Goal: Information Seeking & Learning: Check status

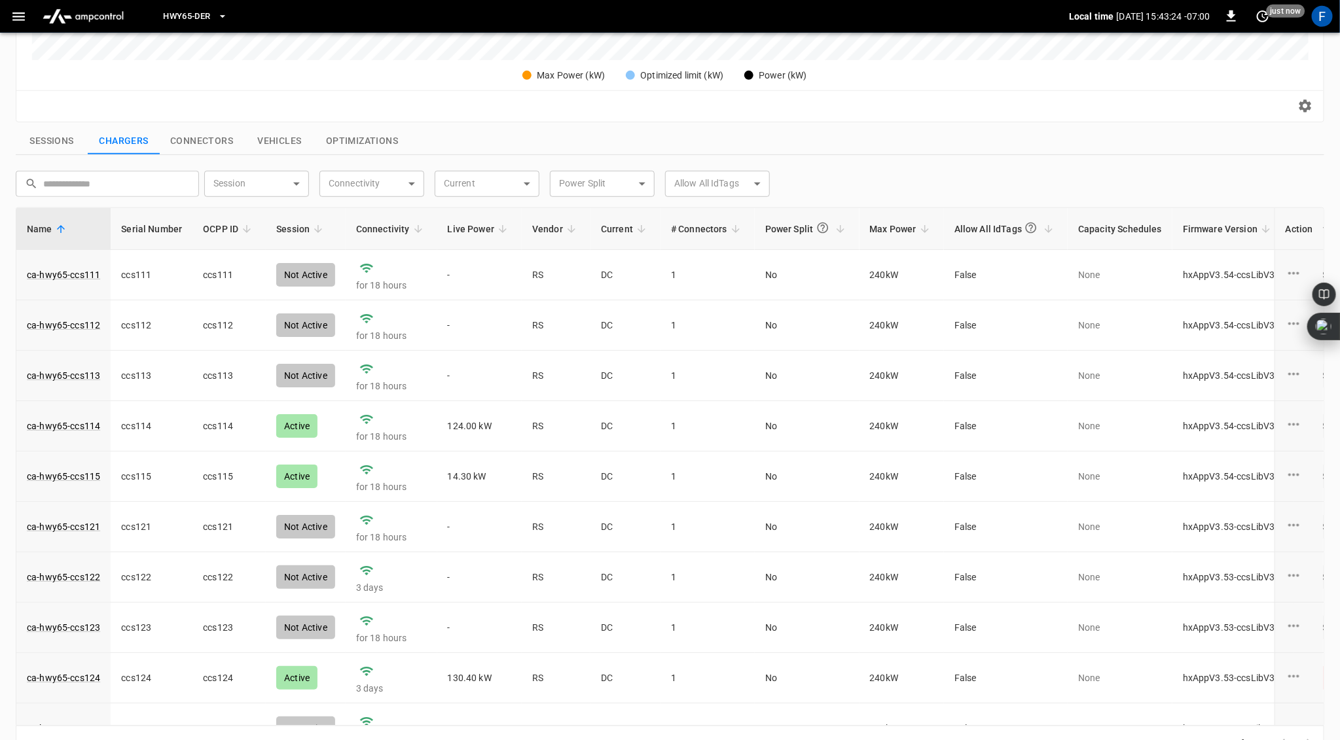
scroll to position [27, 0]
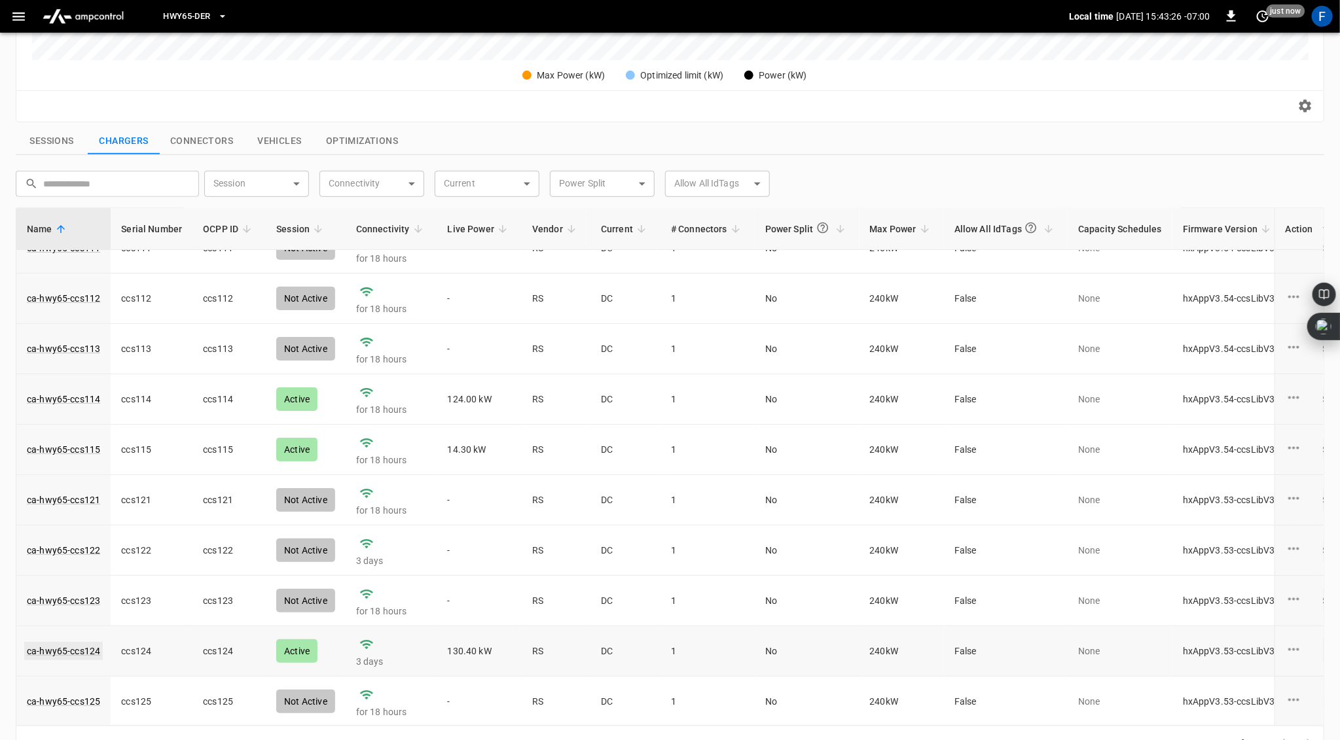
click at [58, 644] on link "ca-hwy65-ccs124" at bounding box center [63, 651] width 79 height 18
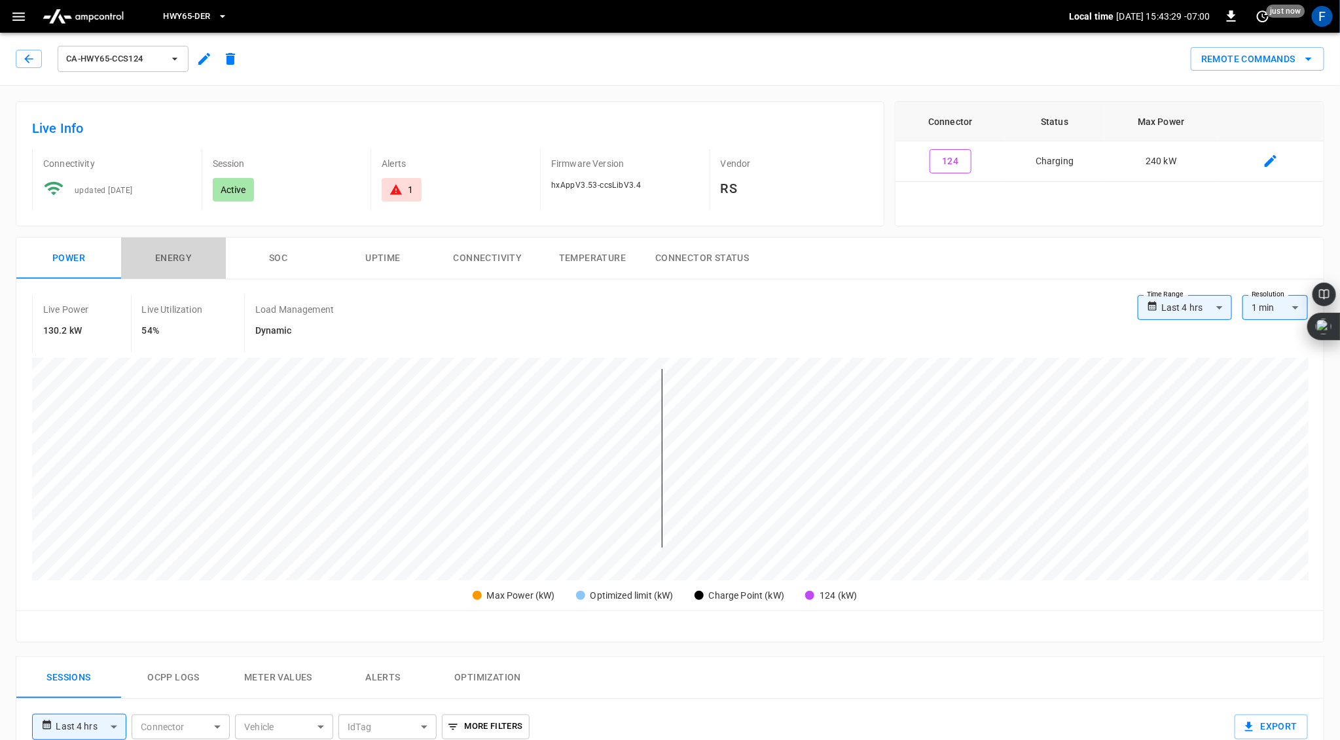
click at [160, 252] on button "Energy" at bounding box center [173, 259] width 105 height 42
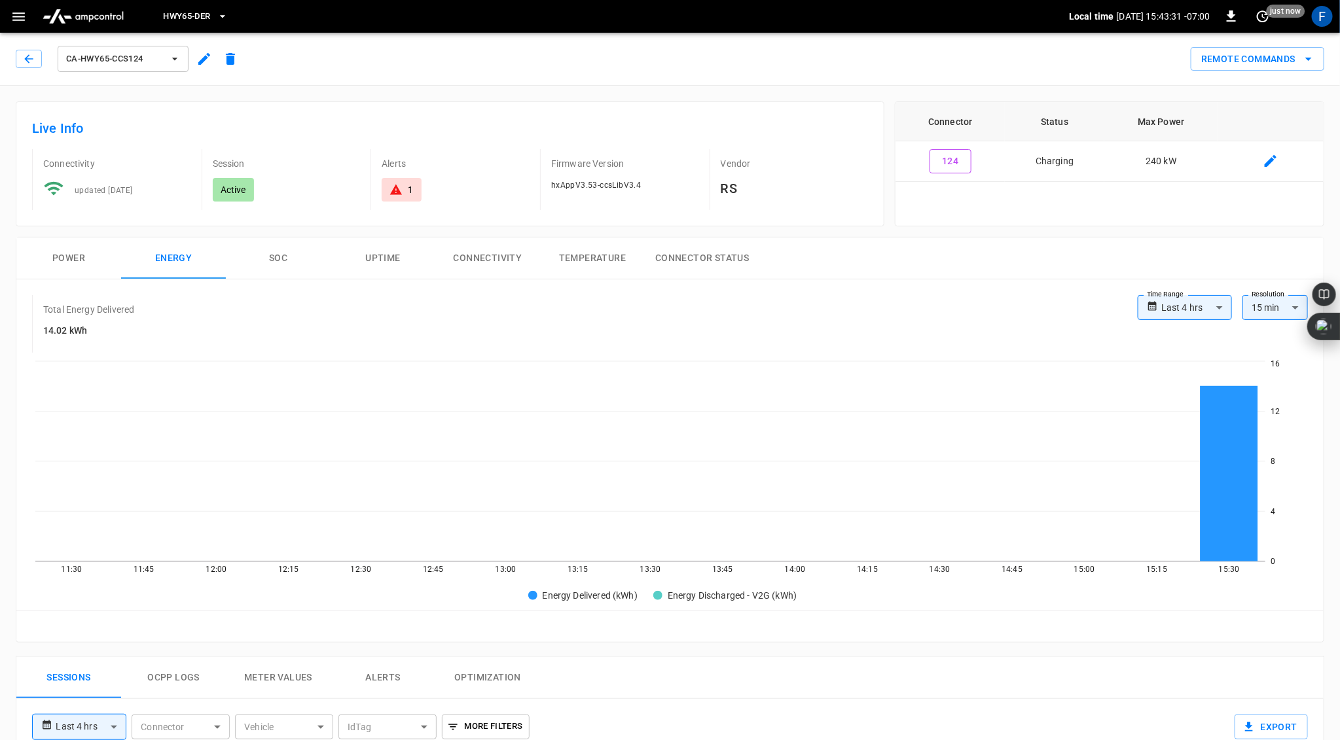
click at [69, 256] on button "Power" at bounding box center [68, 259] width 105 height 42
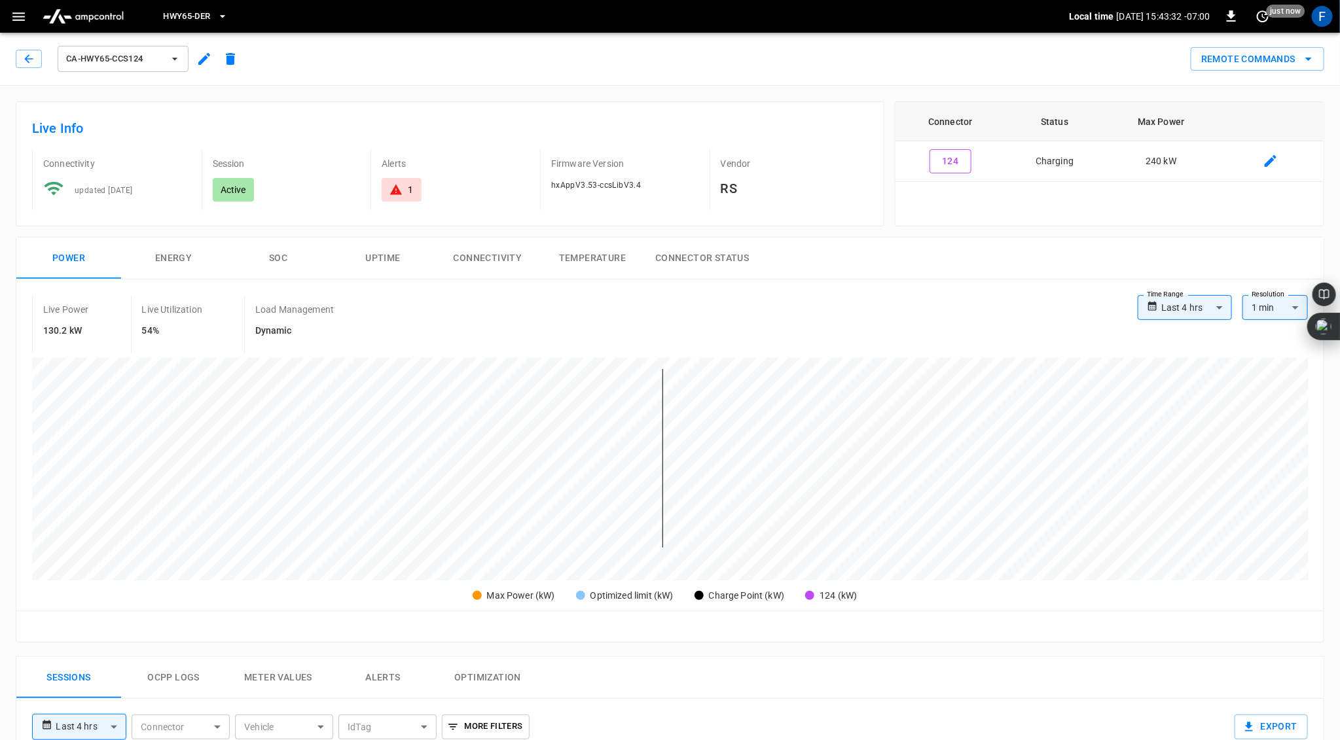
click at [281, 250] on button "SOC" at bounding box center [278, 259] width 105 height 42
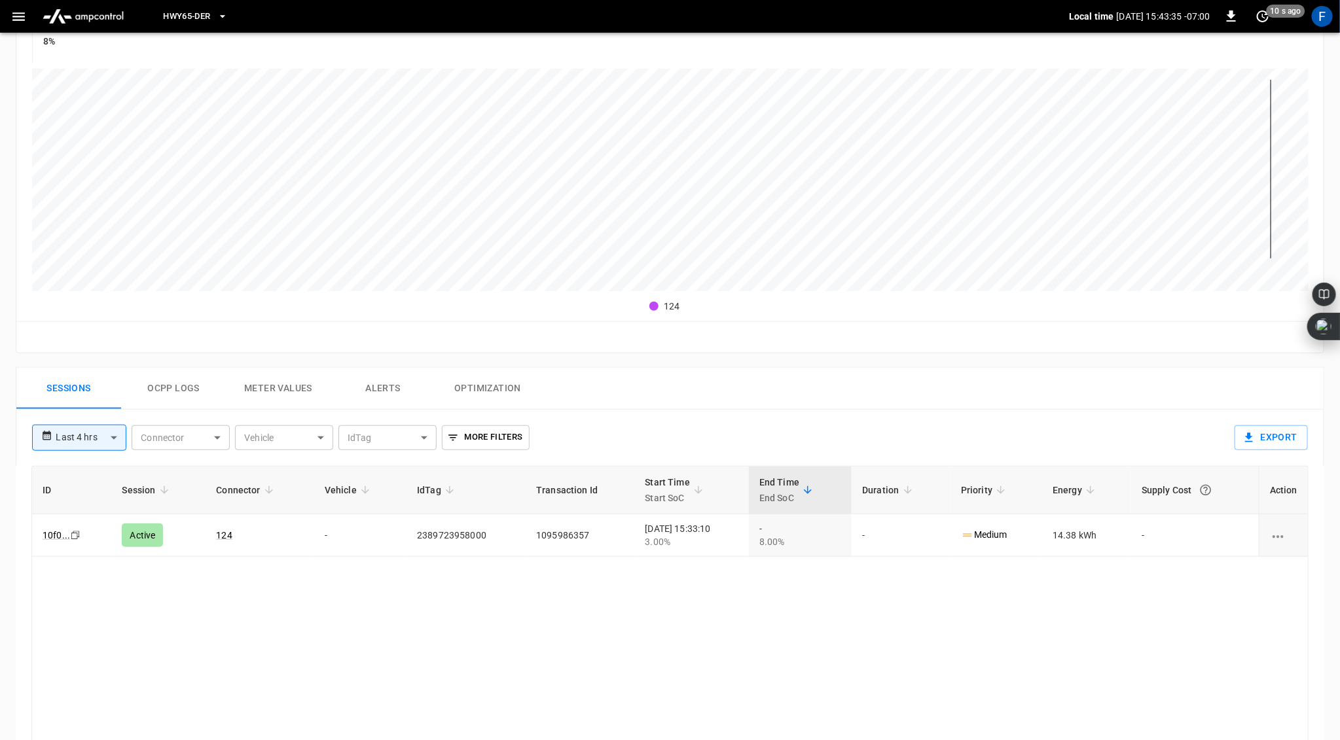
scroll to position [303, 0]
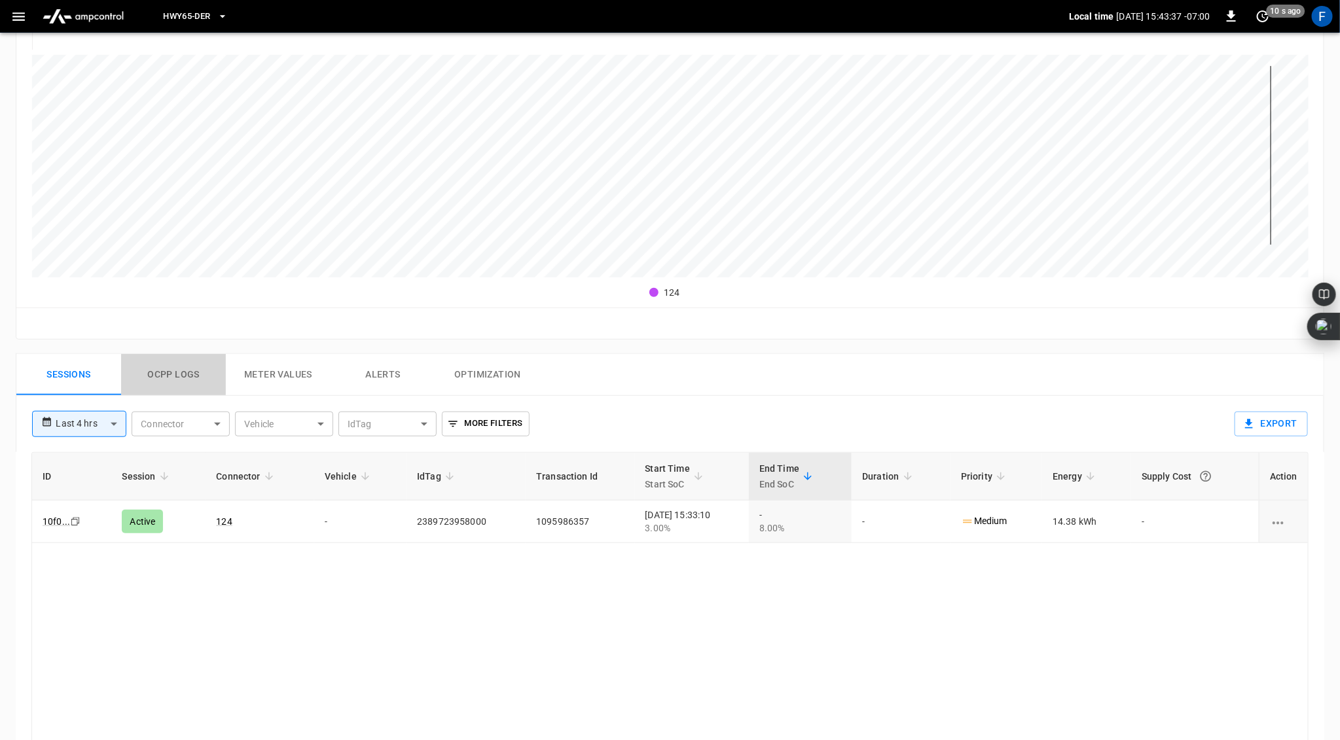
click at [183, 369] on button "Ocpp logs" at bounding box center [173, 375] width 105 height 42
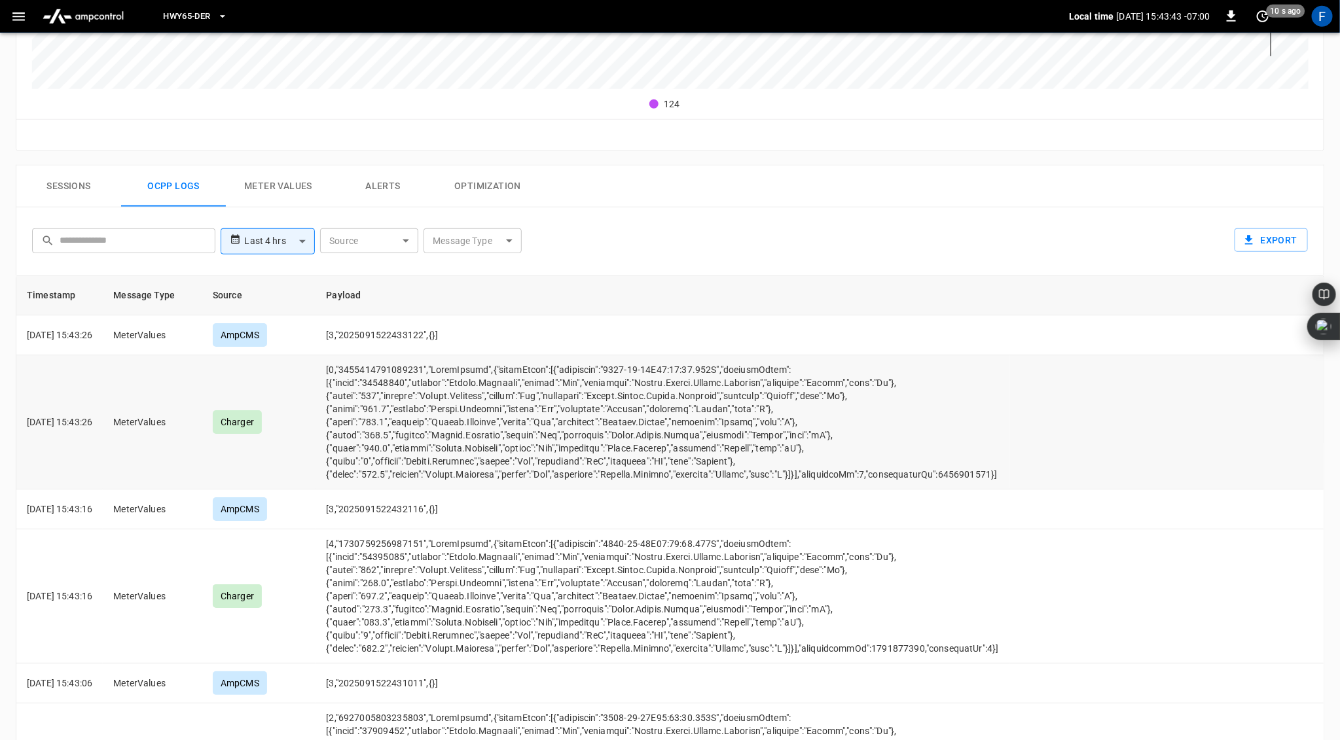
scroll to position [0, 0]
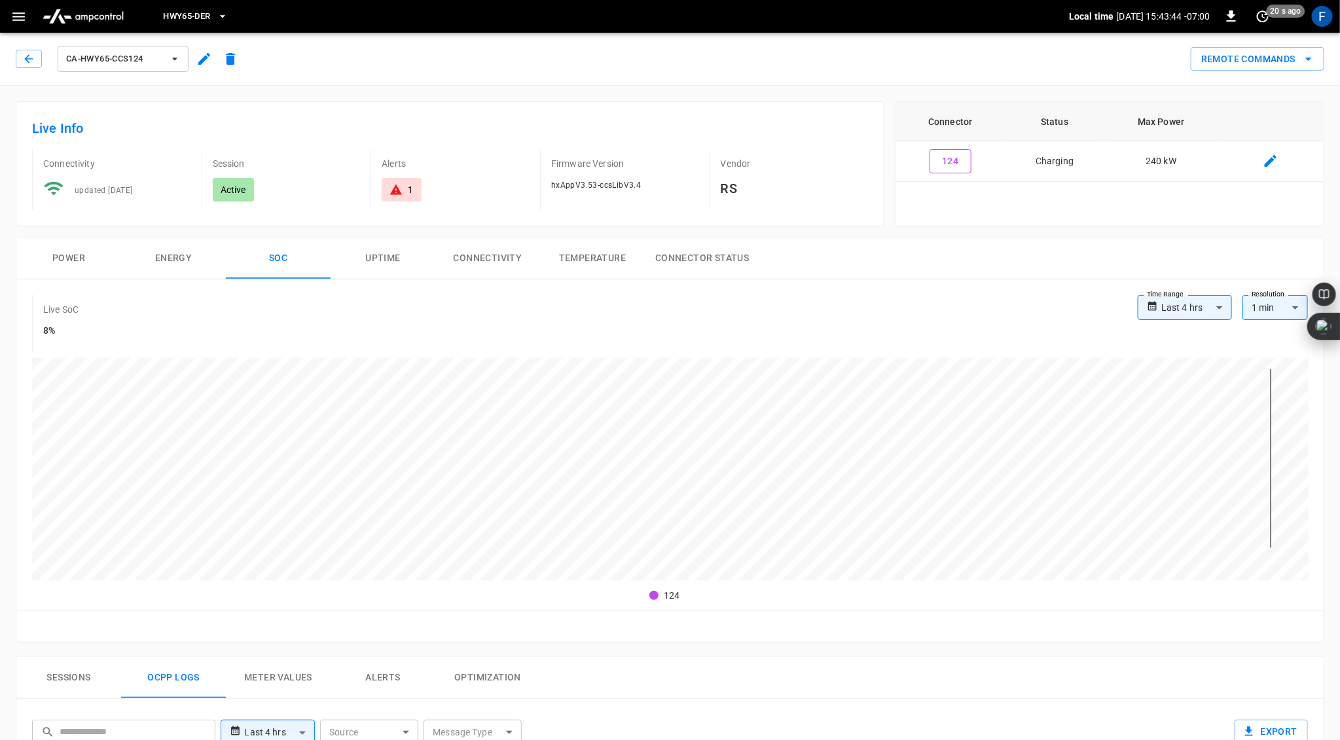
click at [389, 185] on div "1" at bounding box center [401, 190] width 39 height 24
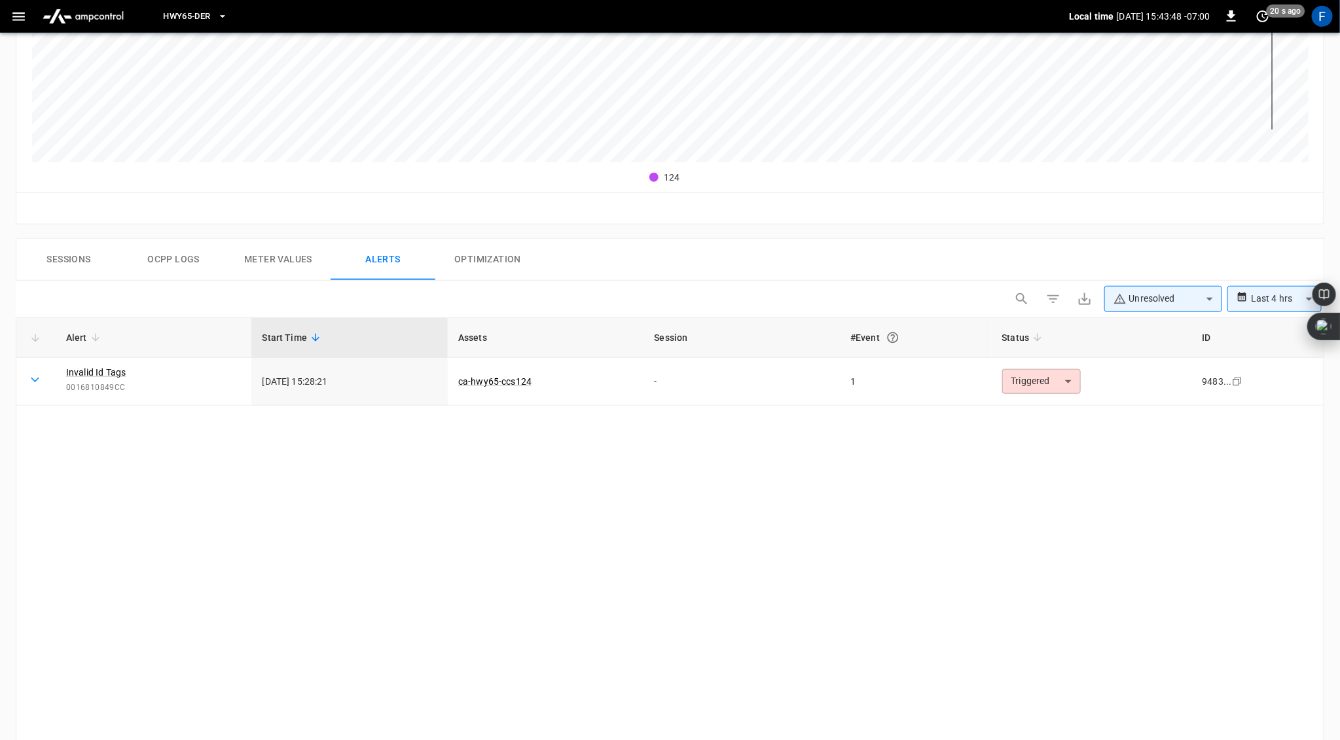
scroll to position [455, 0]
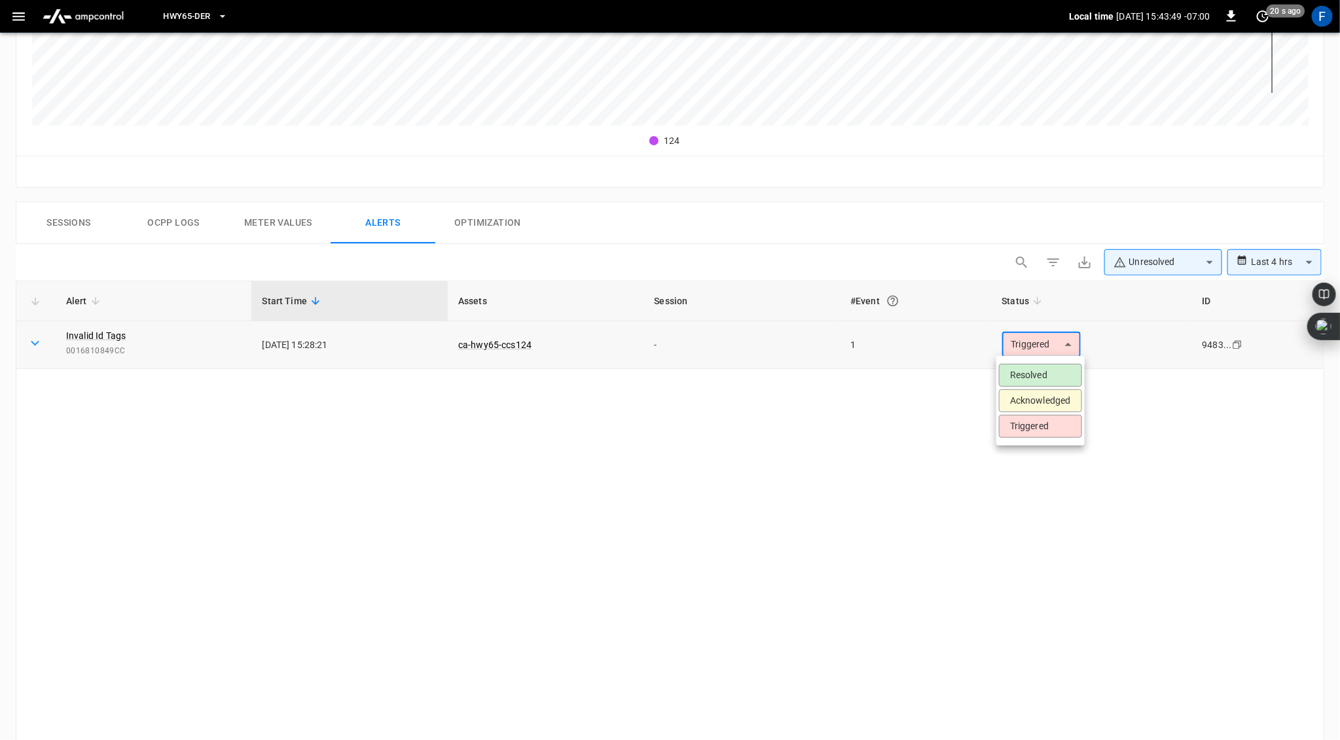
click at [1063, 333] on body "**********" at bounding box center [670, 235] width 1340 height 1381
click at [1053, 376] on li "Resolved" at bounding box center [1040, 375] width 83 height 23
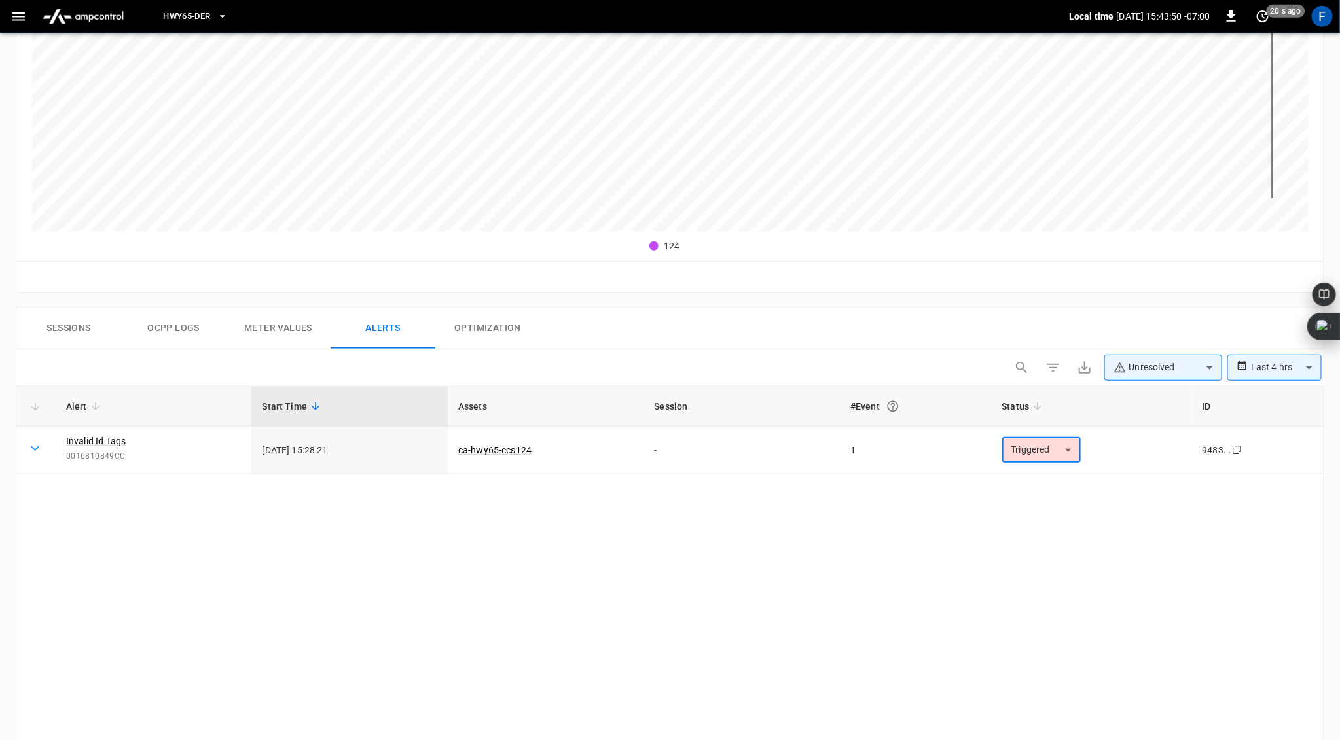
scroll to position [0, 0]
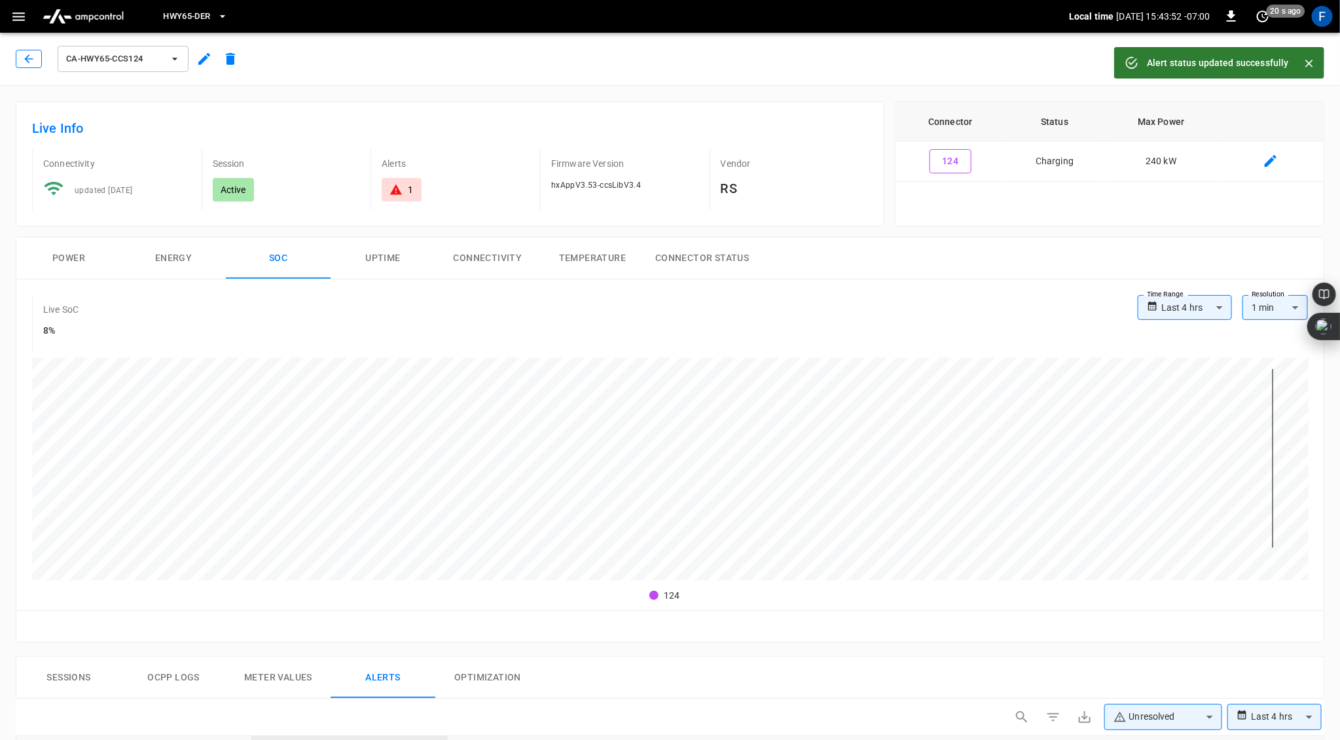
click at [25, 59] on icon "button" at bounding box center [28, 58] width 9 height 9
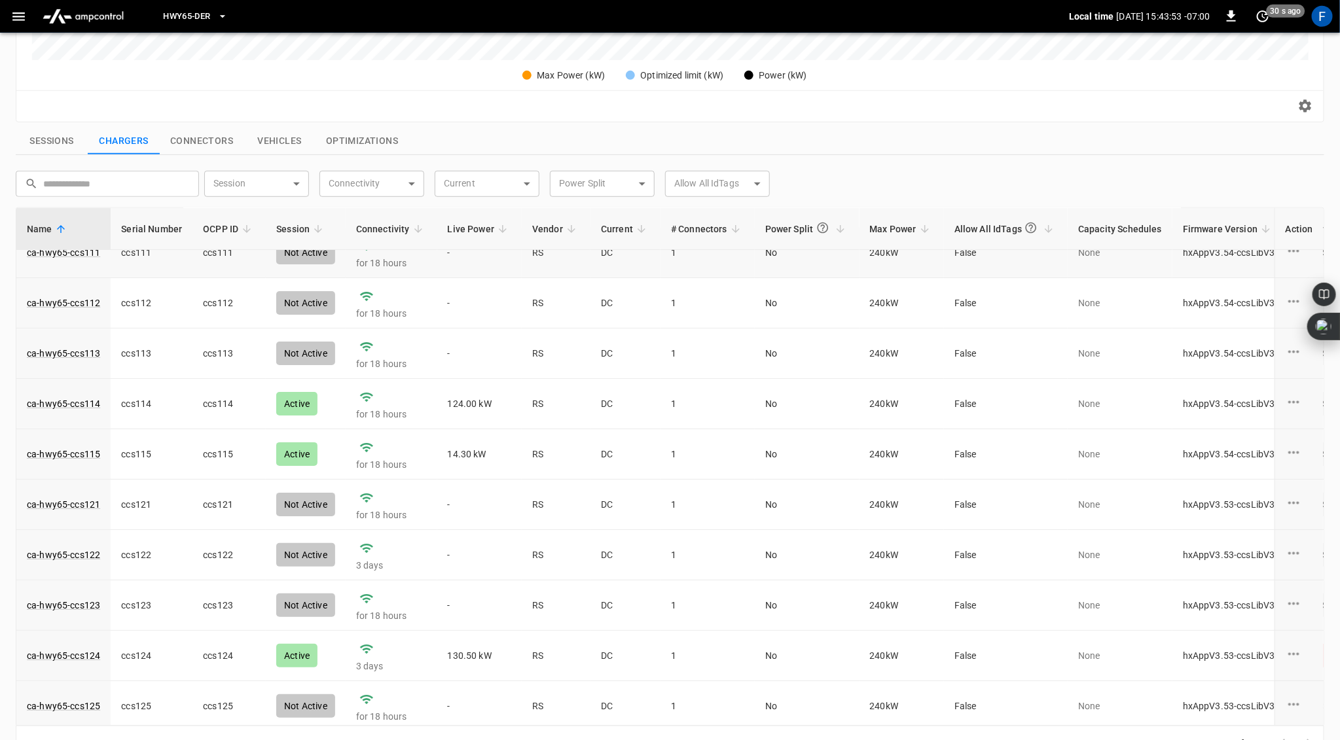
scroll to position [27, 0]
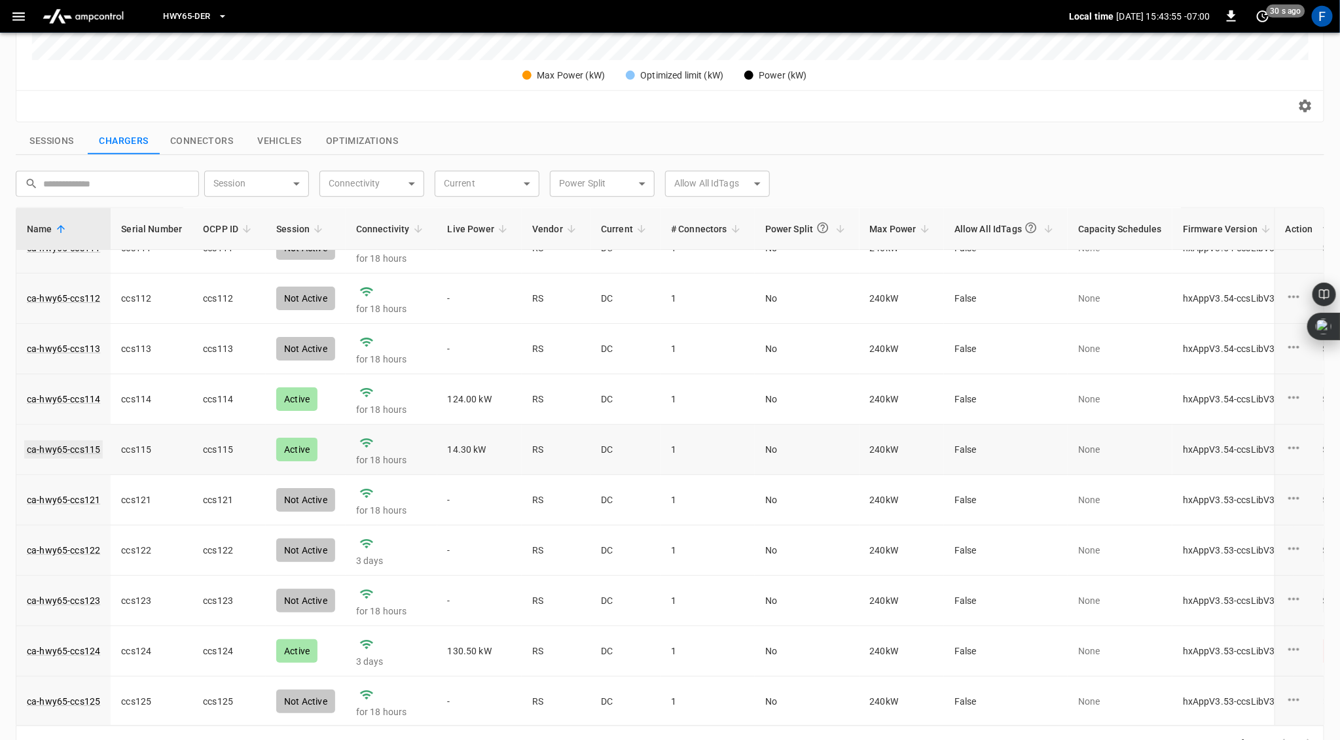
click at [78, 449] on link "ca-hwy65-ccs115" at bounding box center [63, 450] width 79 height 18
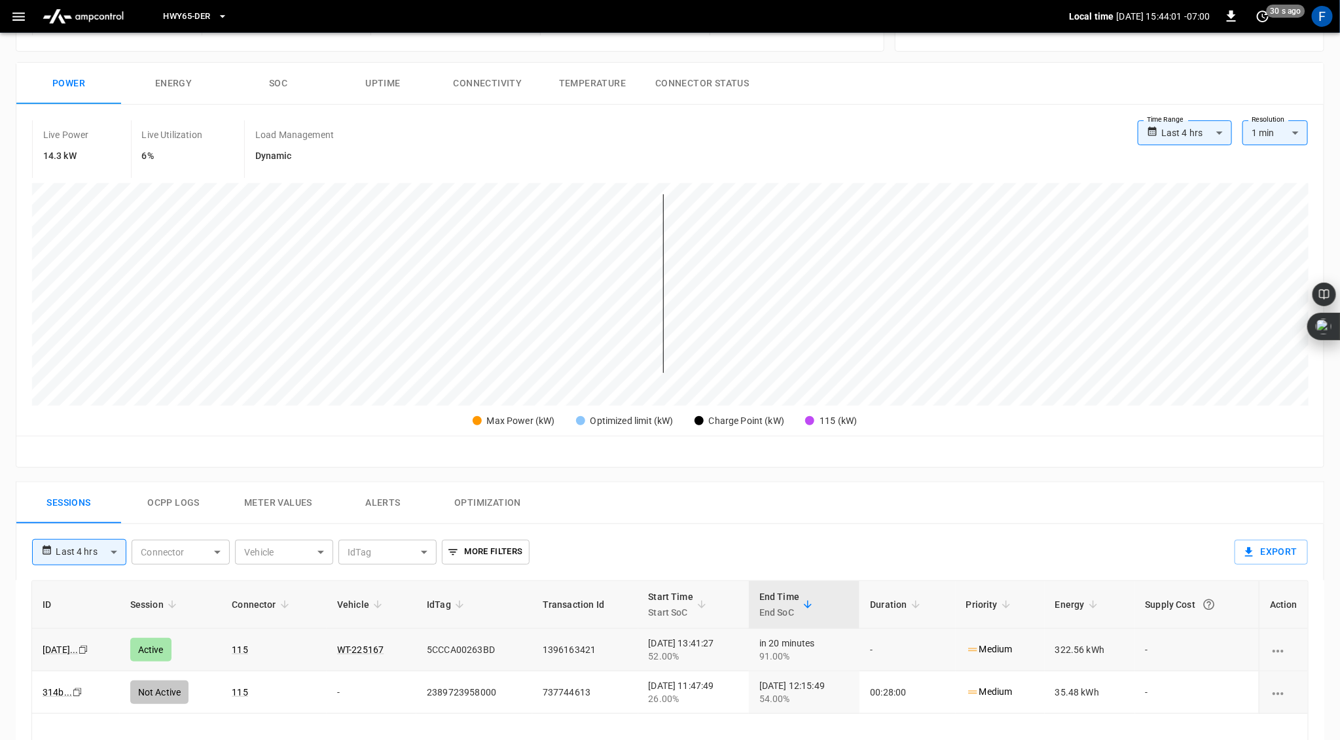
scroll to position [124, 0]
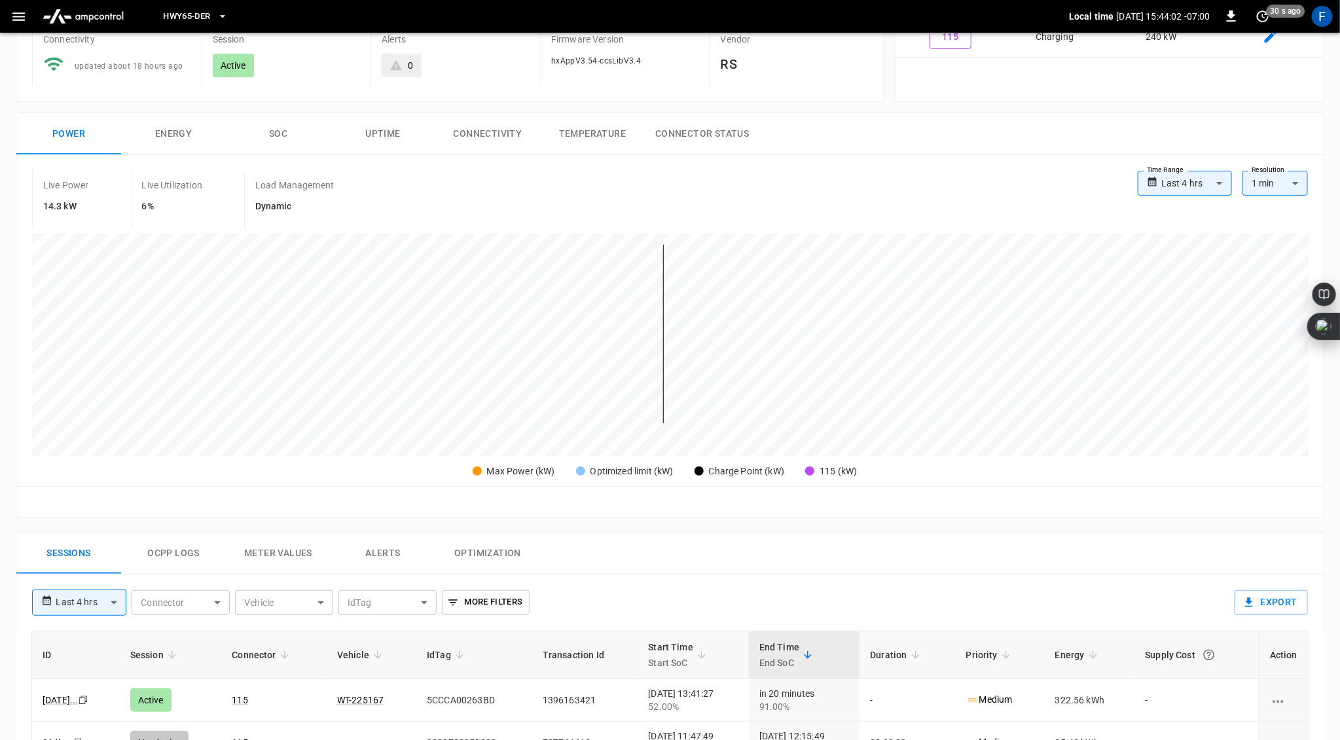
click at [297, 126] on button "SOC" at bounding box center [278, 134] width 105 height 42
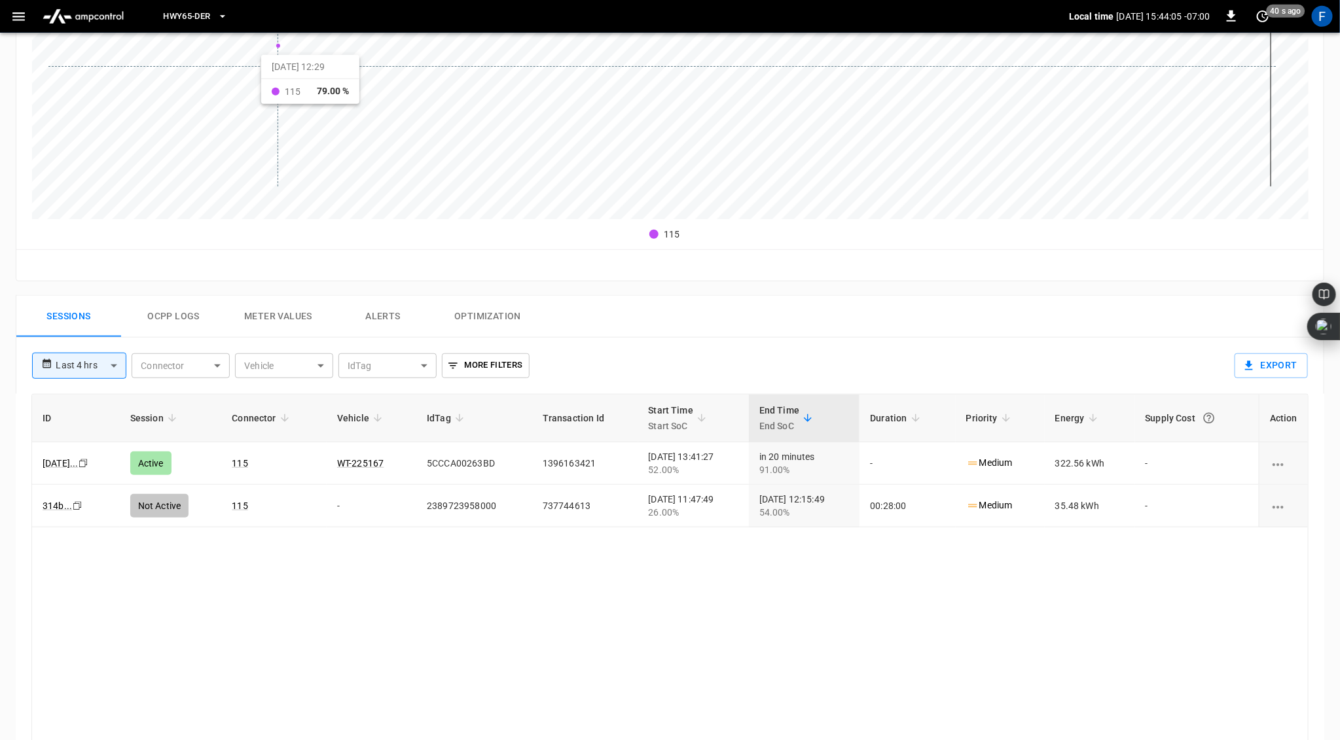
scroll to position [412, 0]
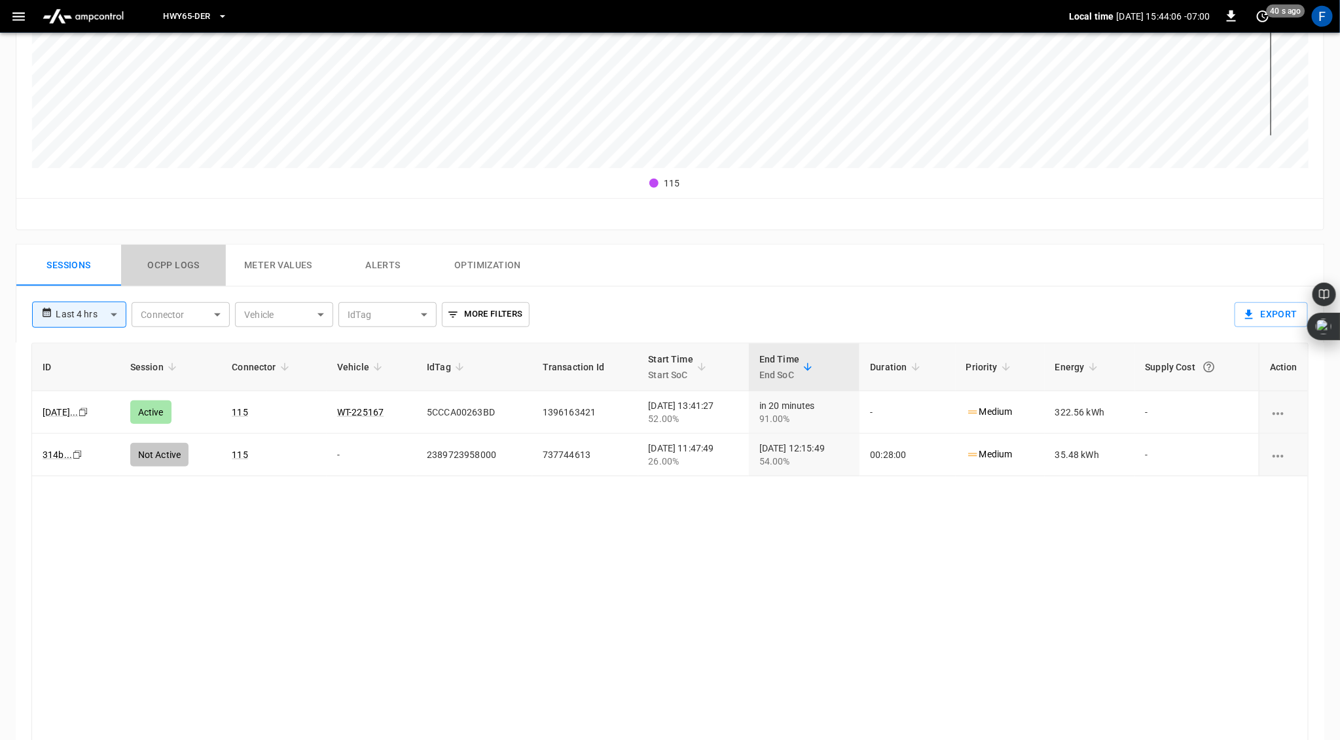
click at [169, 264] on button "Ocpp logs" at bounding box center [173, 266] width 105 height 42
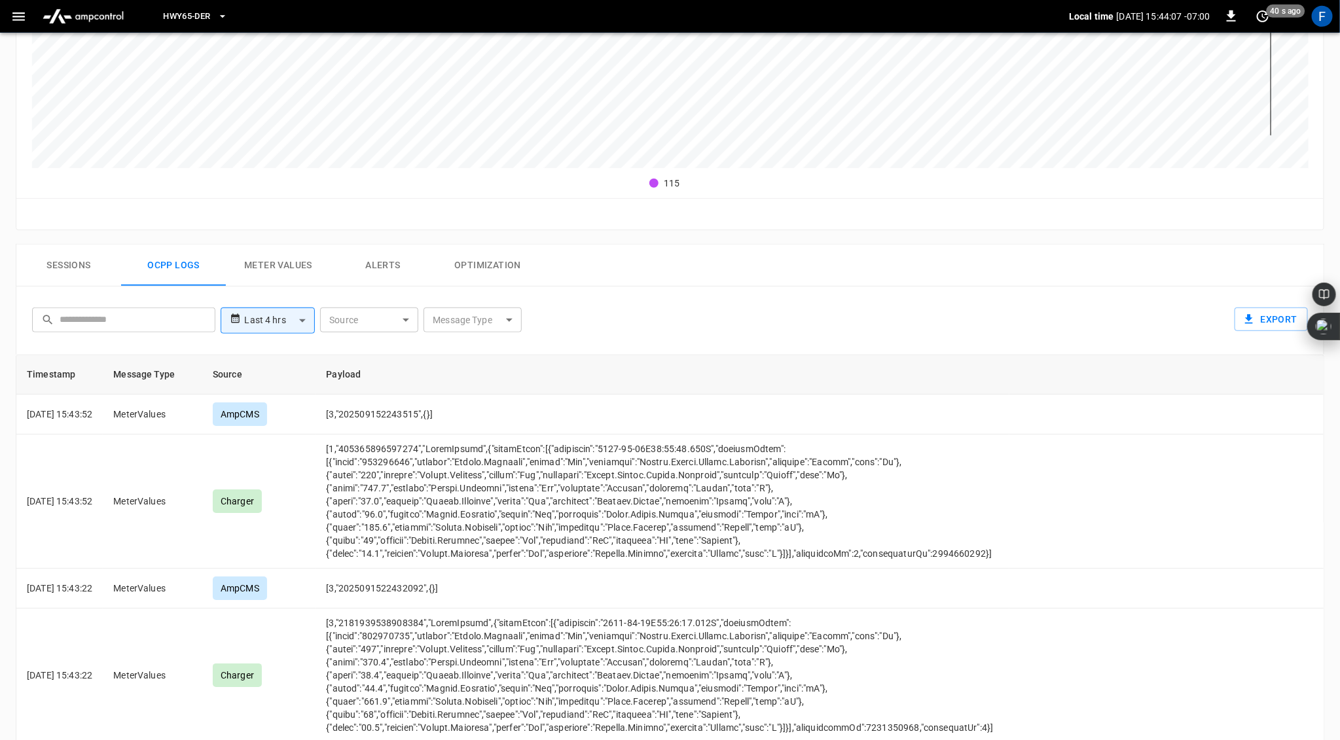
scroll to position [0, 0]
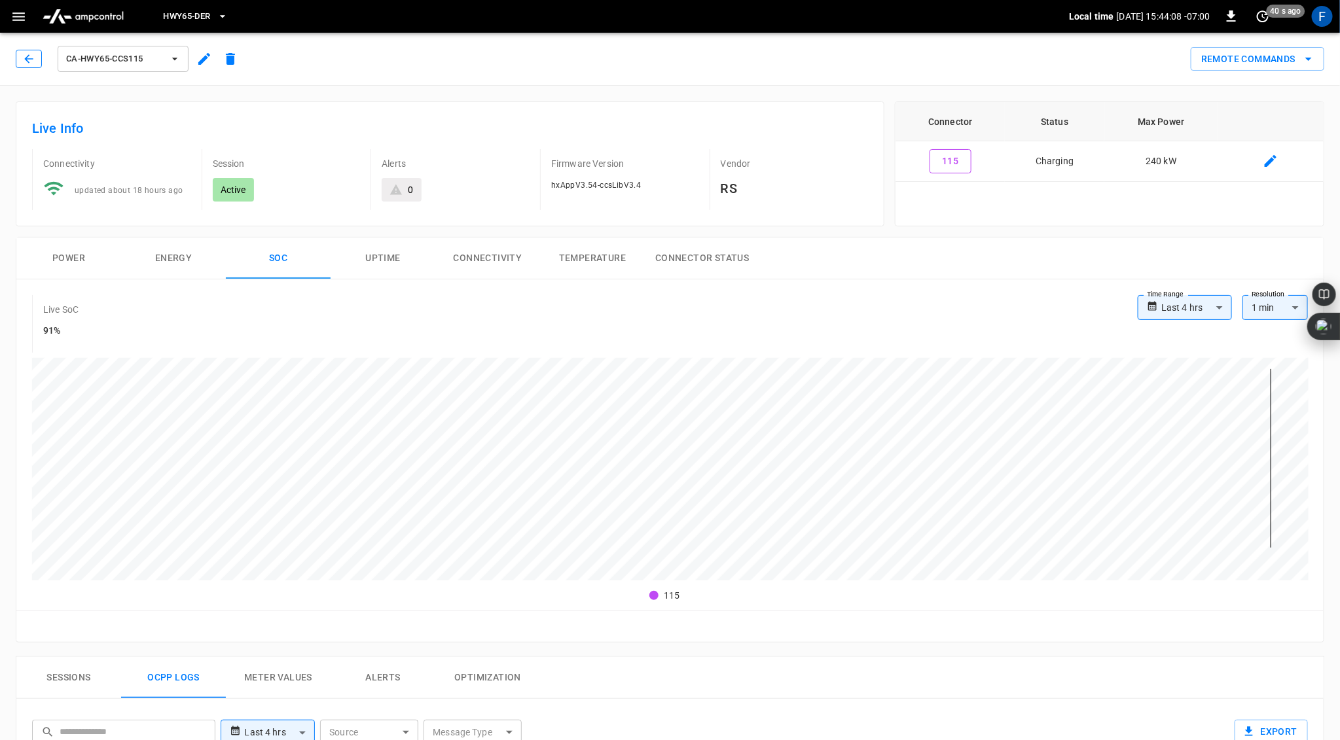
click at [26, 50] on button "button" at bounding box center [29, 59] width 26 height 18
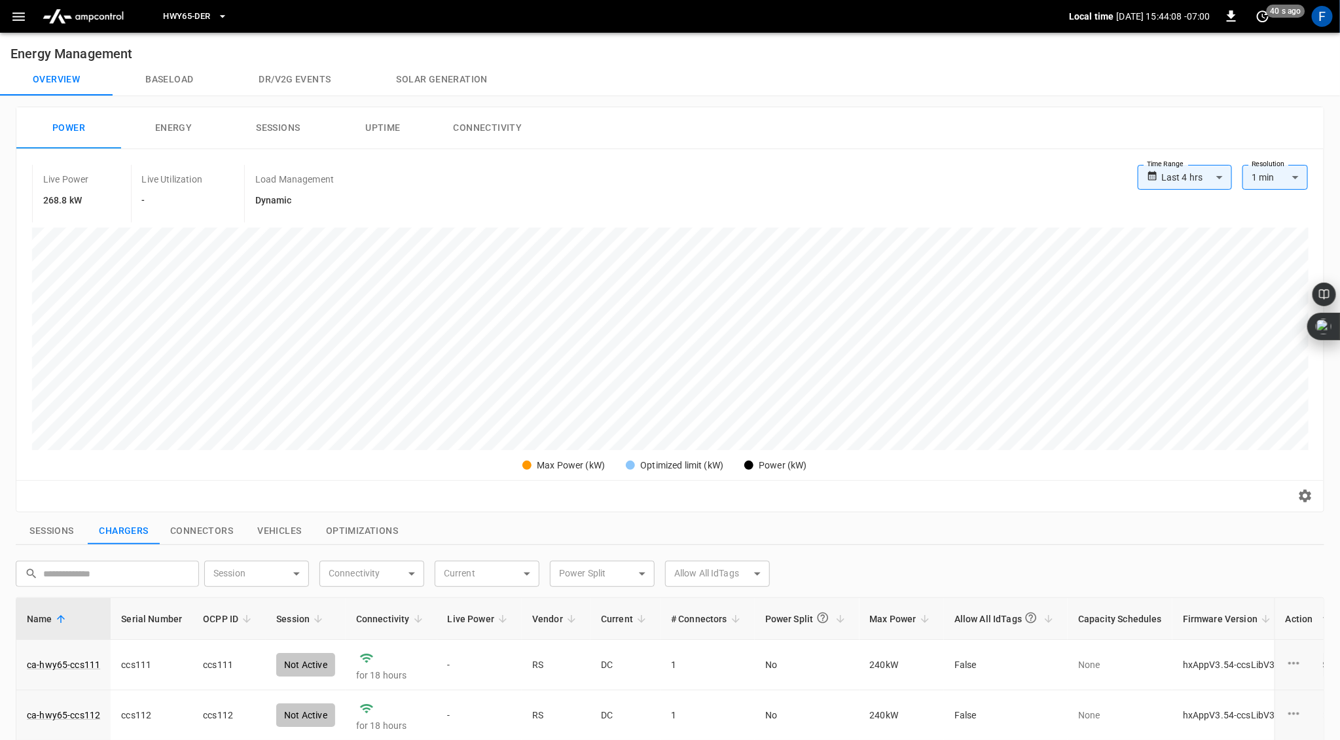
scroll to position [390, 0]
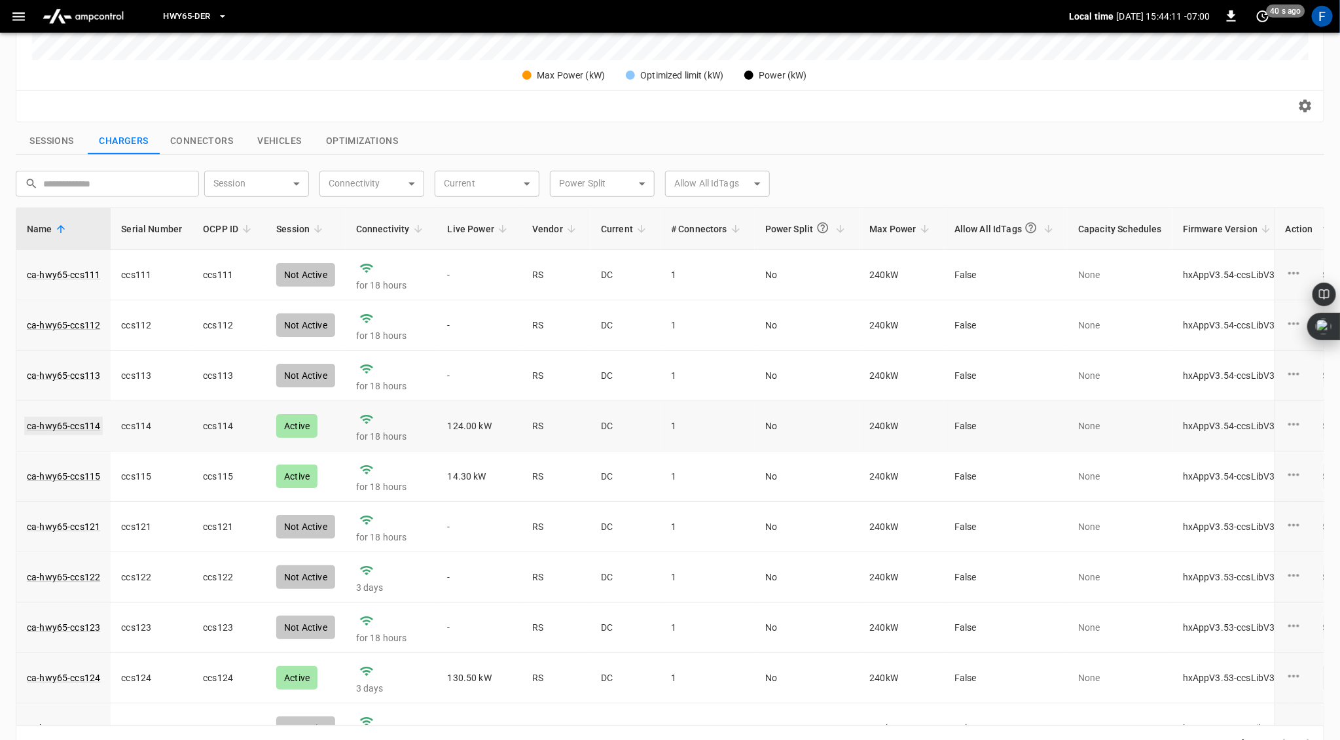
click at [63, 420] on link "ca-hwy65-ccs114" at bounding box center [63, 426] width 79 height 18
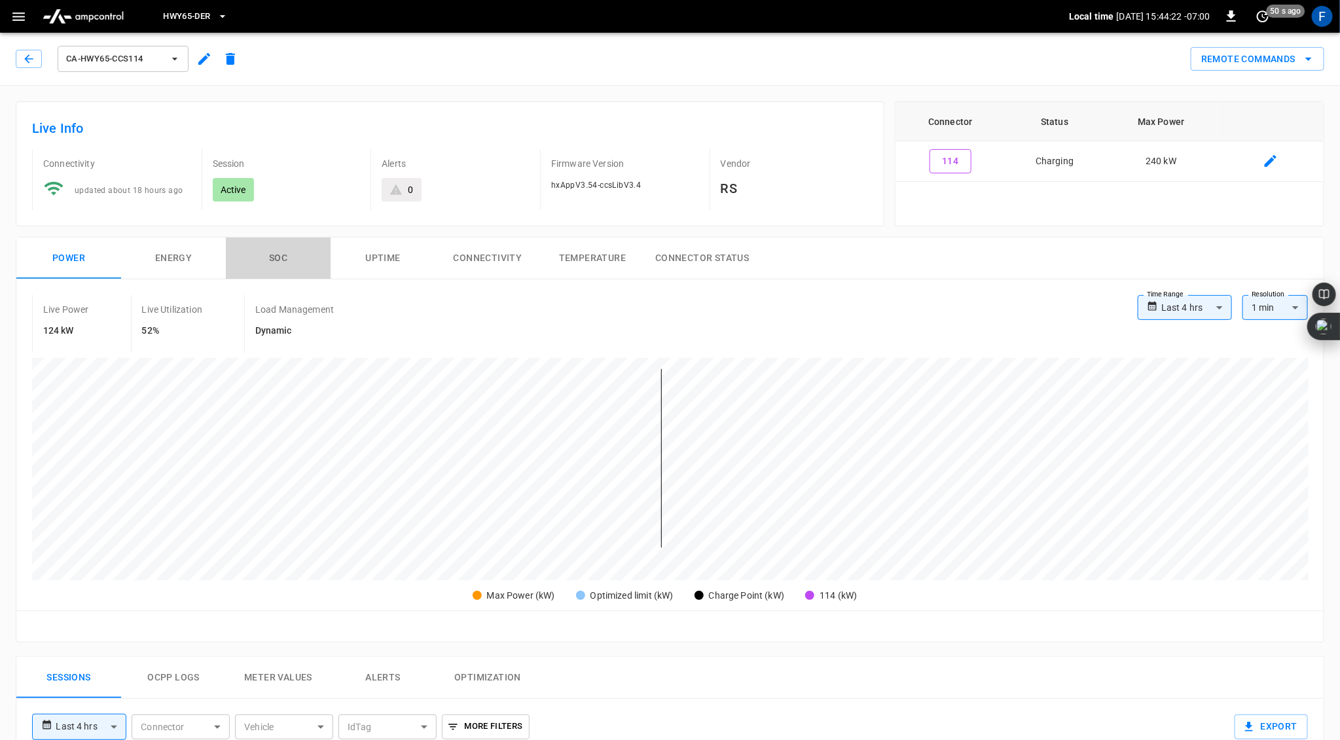
click at [303, 258] on button "SOC" at bounding box center [278, 259] width 105 height 42
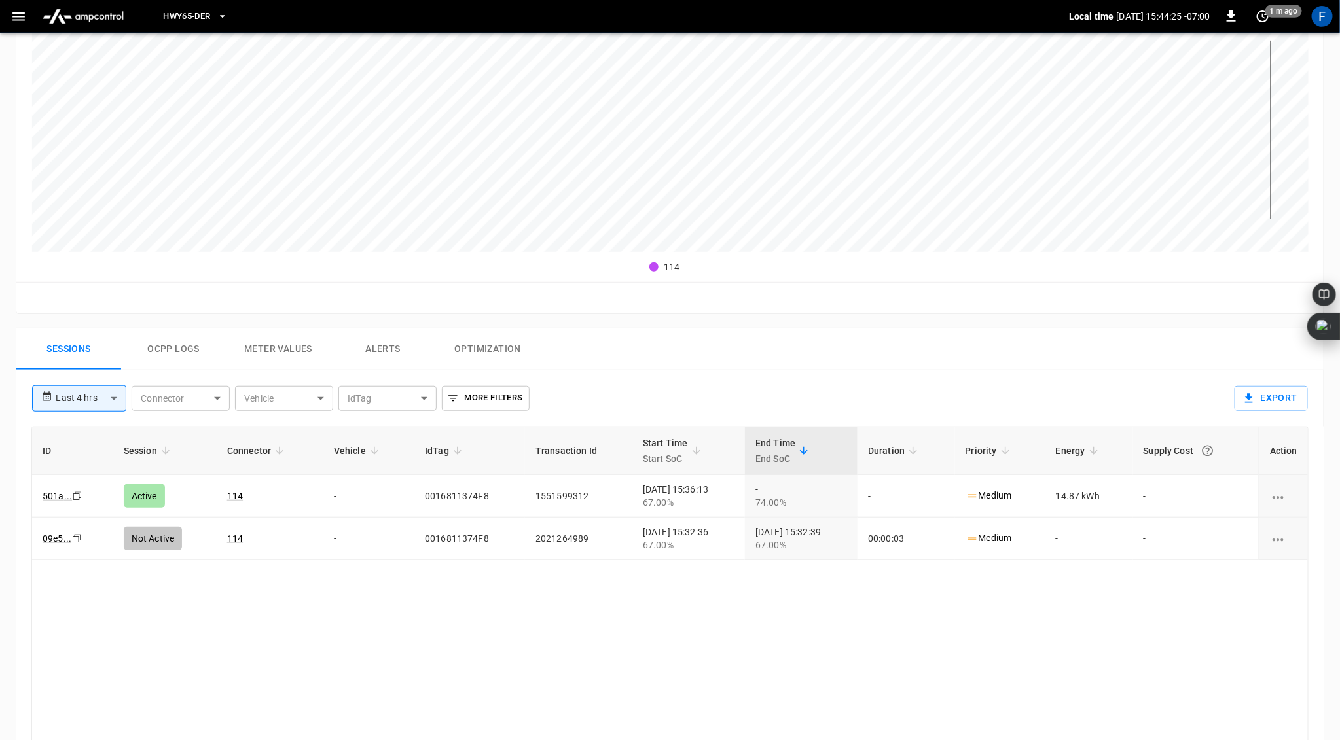
scroll to position [344, 0]
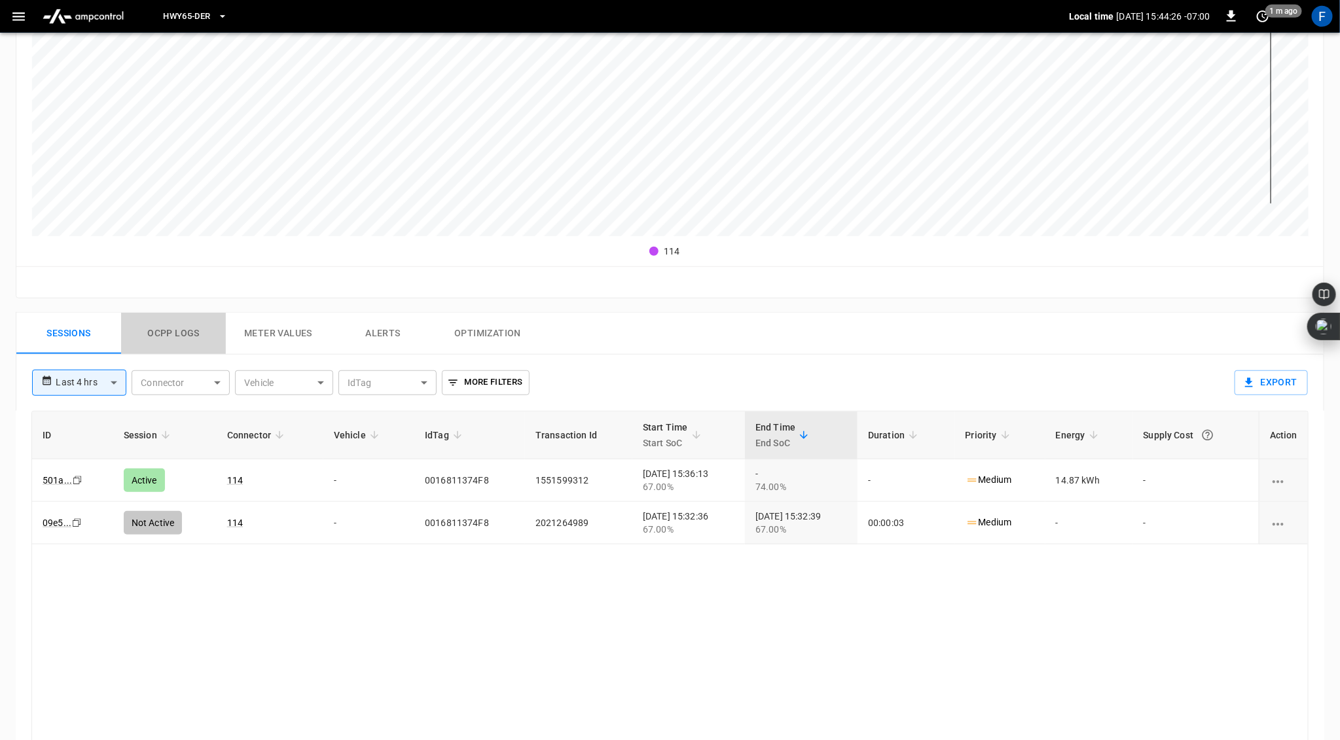
click at [173, 331] on button "Ocpp logs" at bounding box center [173, 334] width 105 height 42
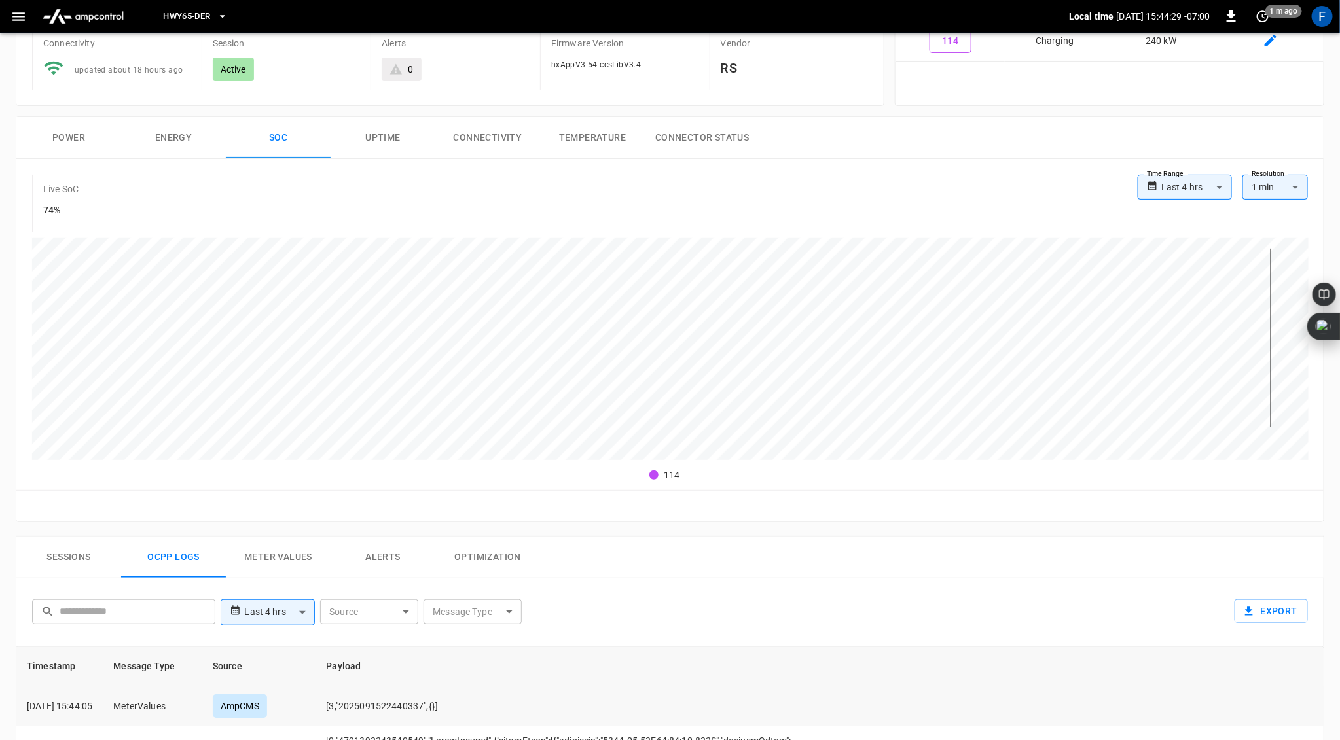
scroll to position [0, 0]
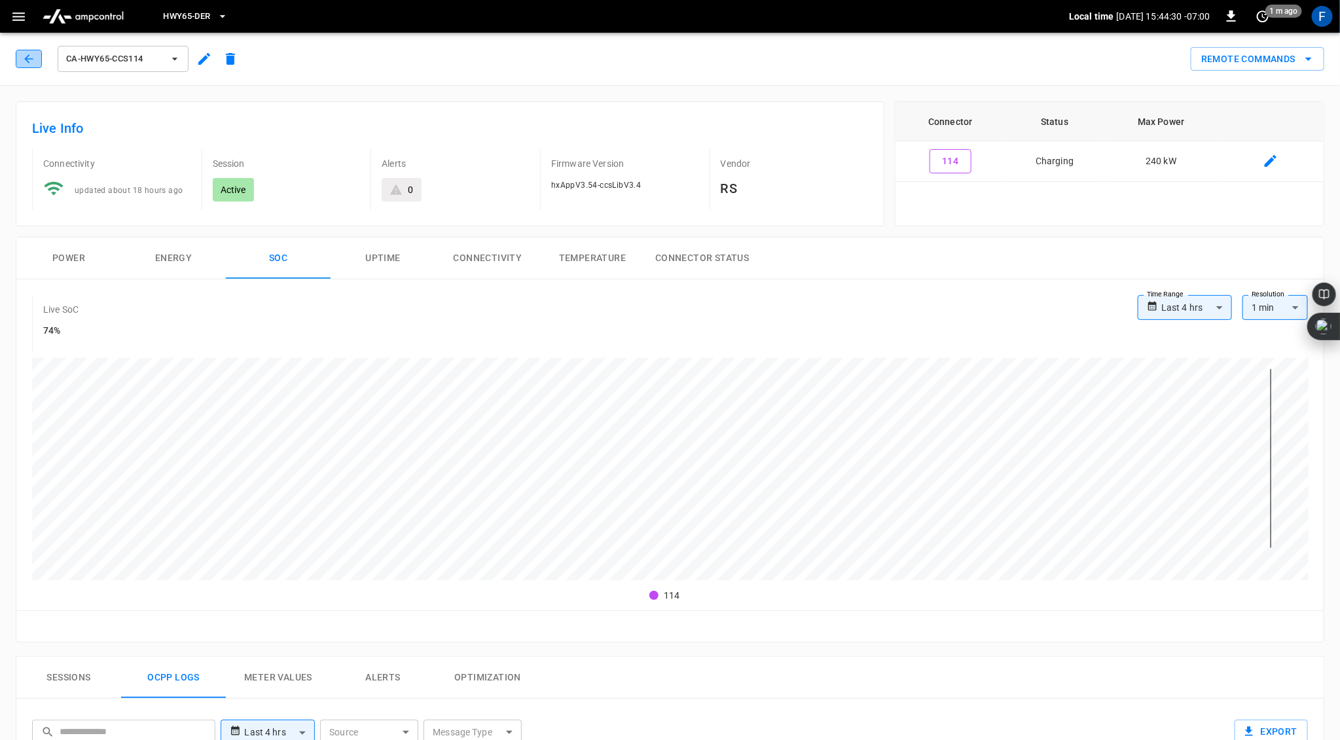
click at [22, 55] on icon "button" at bounding box center [28, 58] width 13 height 13
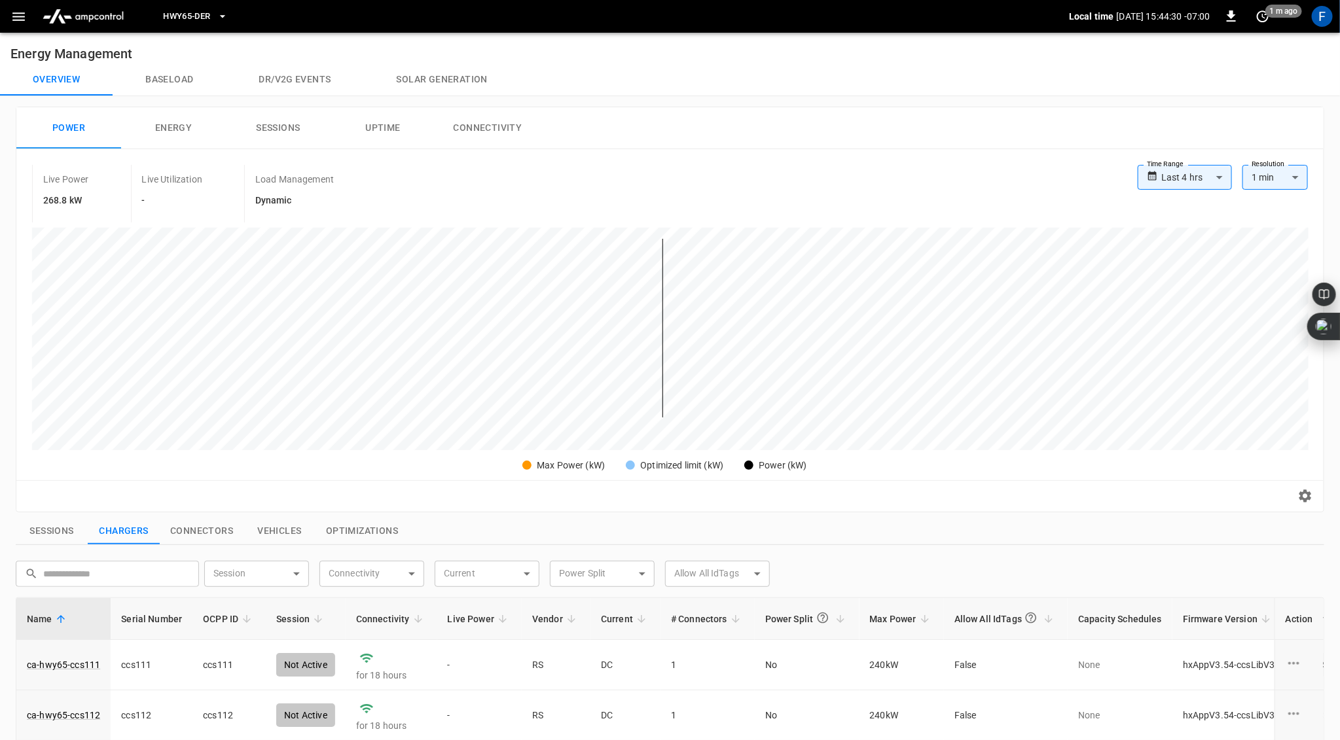
scroll to position [390, 0]
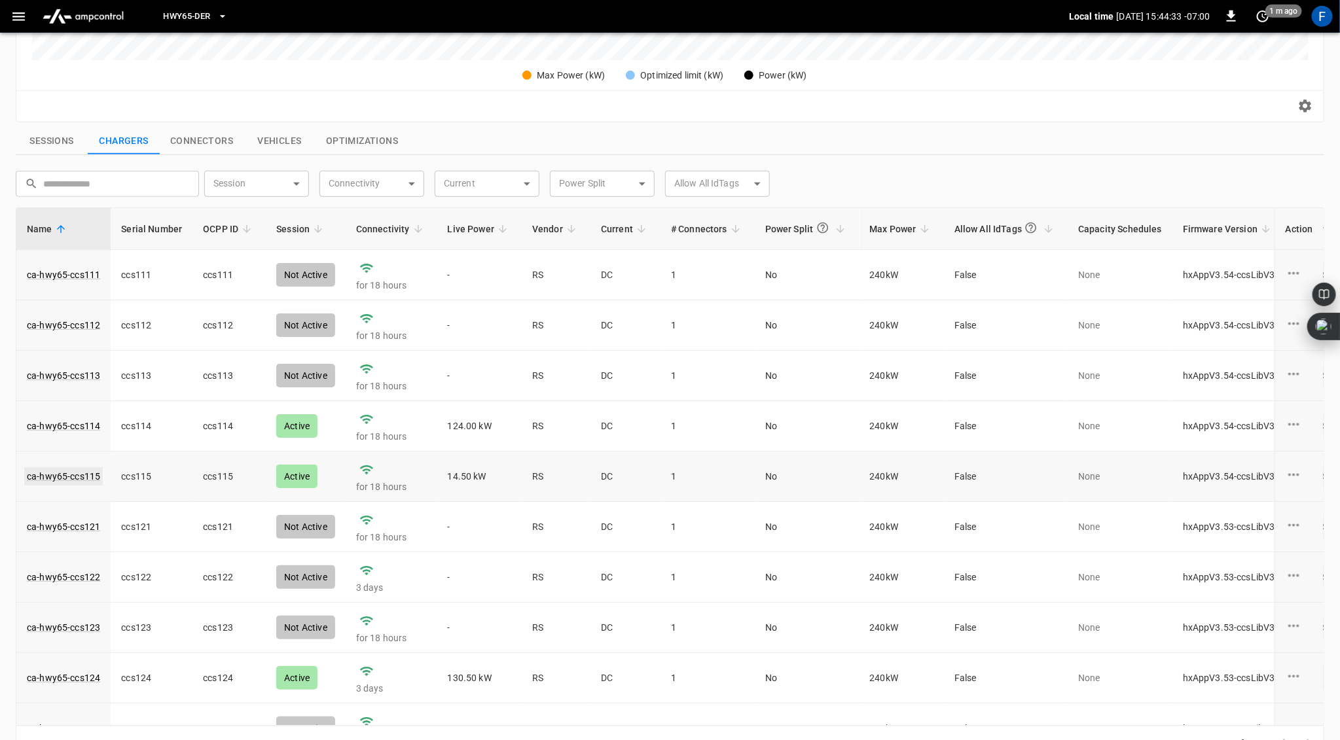
click at [63, 472] on link "ca-hwy65-ccs115" at bounding box center [63, 476] width 79 height 18
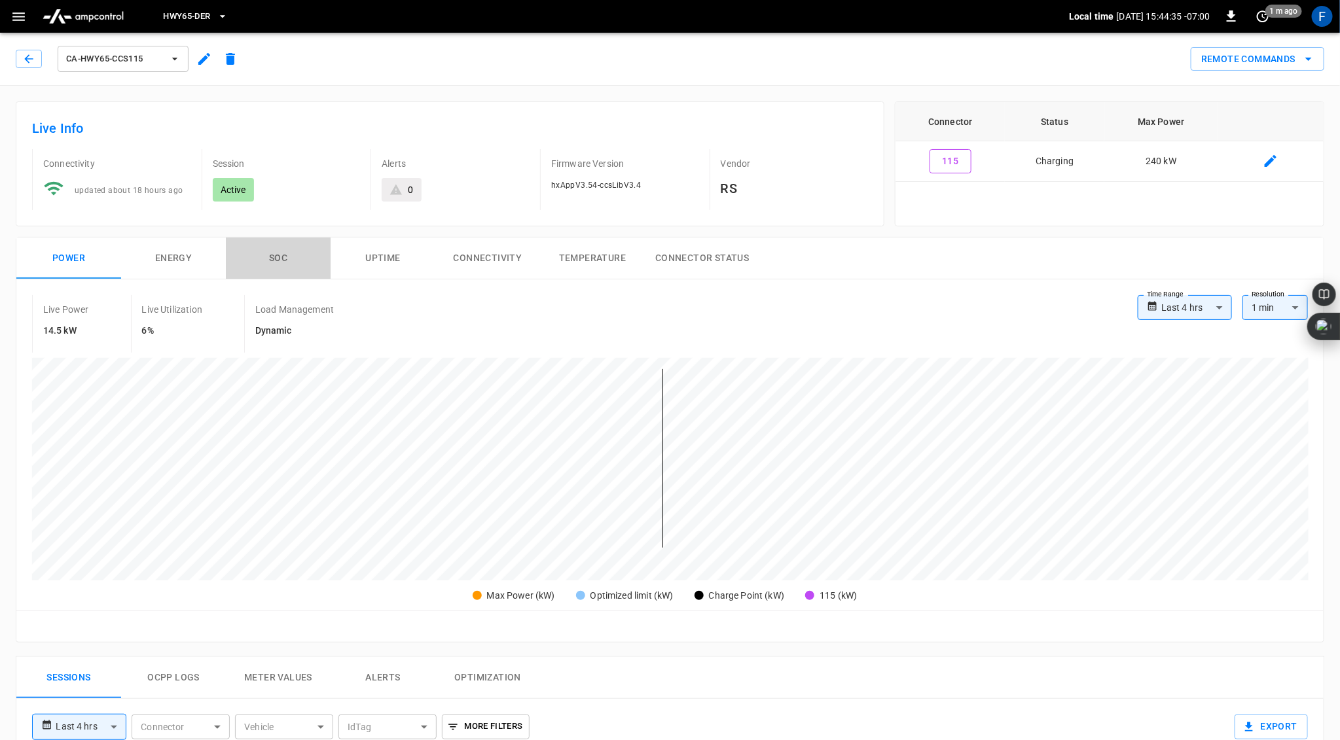
click at [274, 253] on button "SOC" at bounding box center [278, 259] width 105 height 42
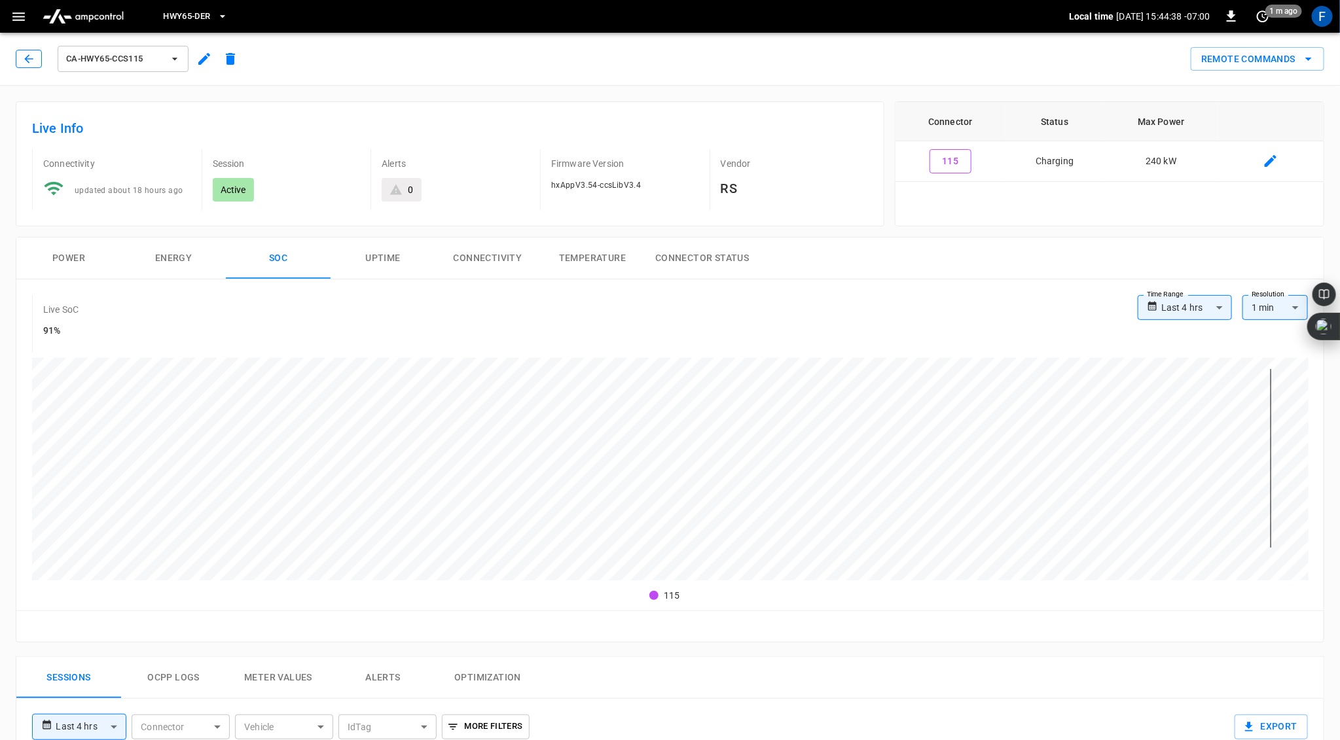
click at [30, 62] on icon "button" at bounding box center [28, 58] width 13 height 13
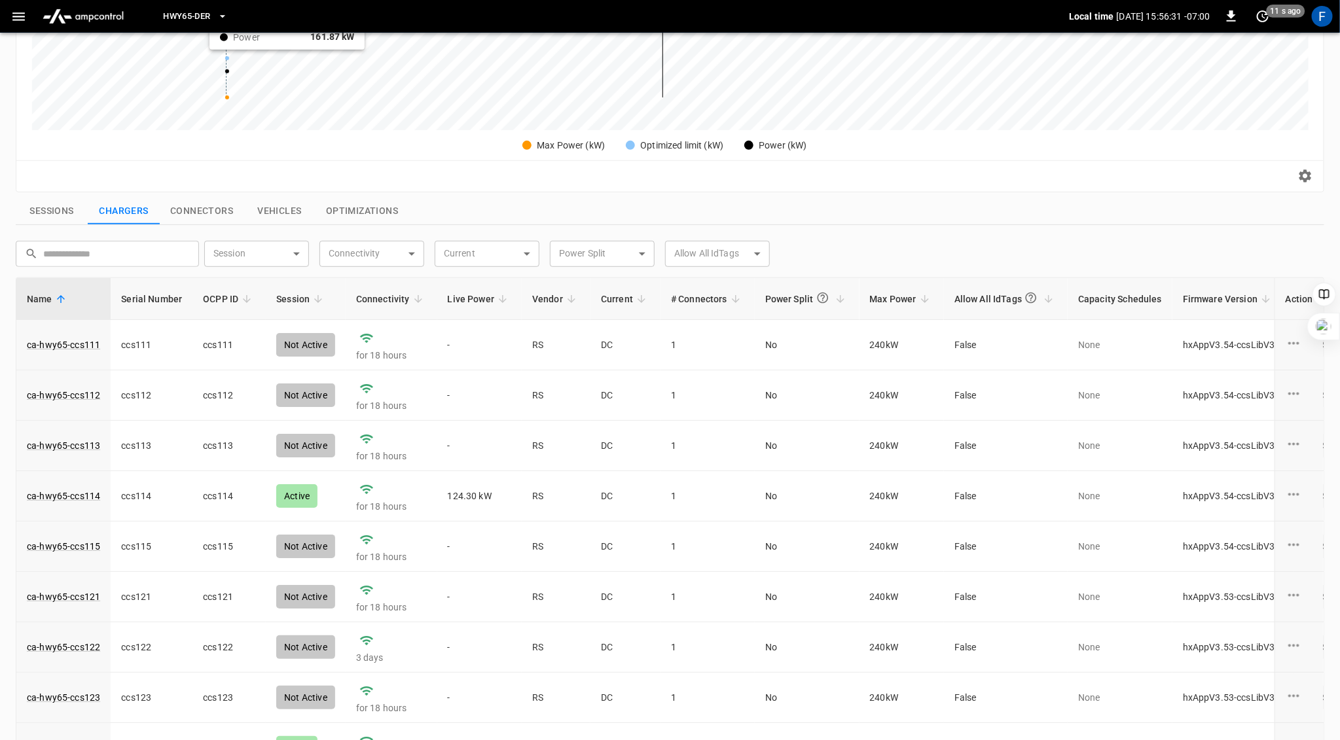
scroll to position [354, 0]
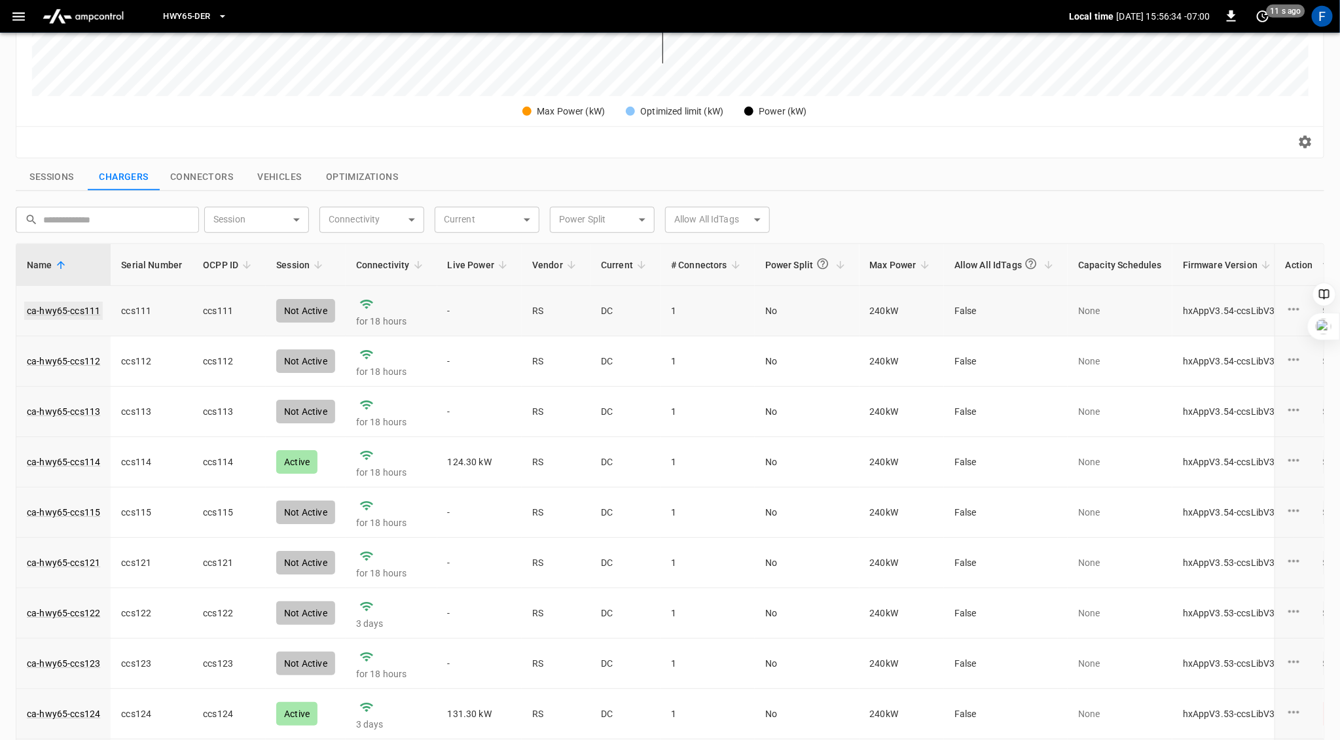
click at [64, 306] on link "ca-hwy65-ccs111" at bounding box center [63, 311] width 79 height 18
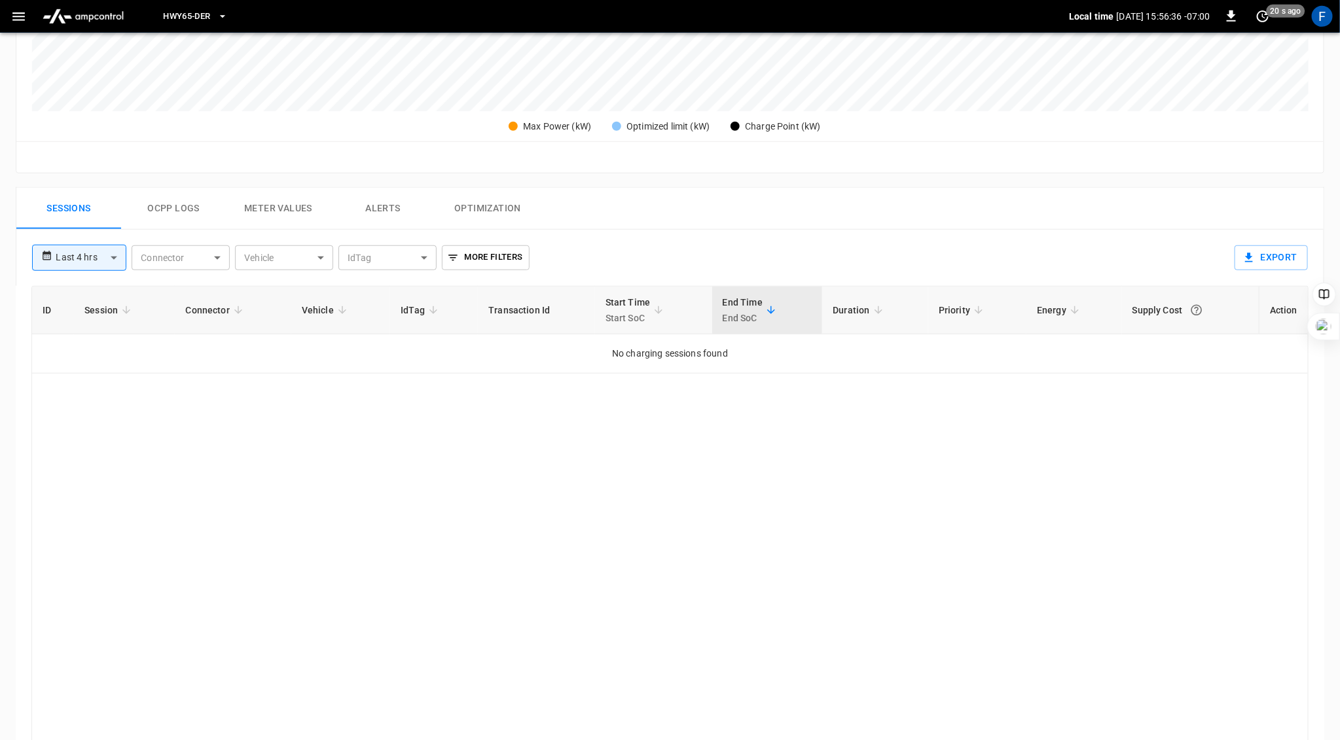
scroll to position [495, 0]
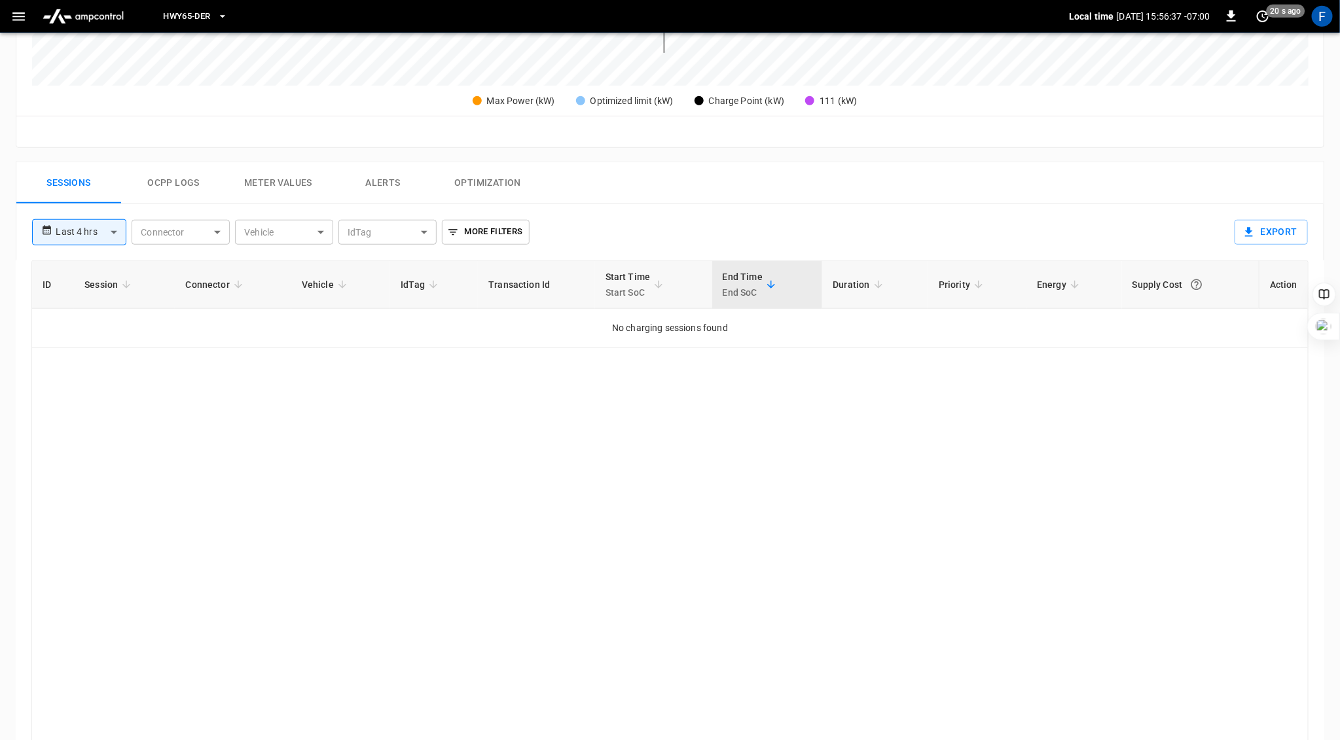
click at [168, 168] on button "Ocpp logs" at bounding box center [173, 183] width 105 height 42
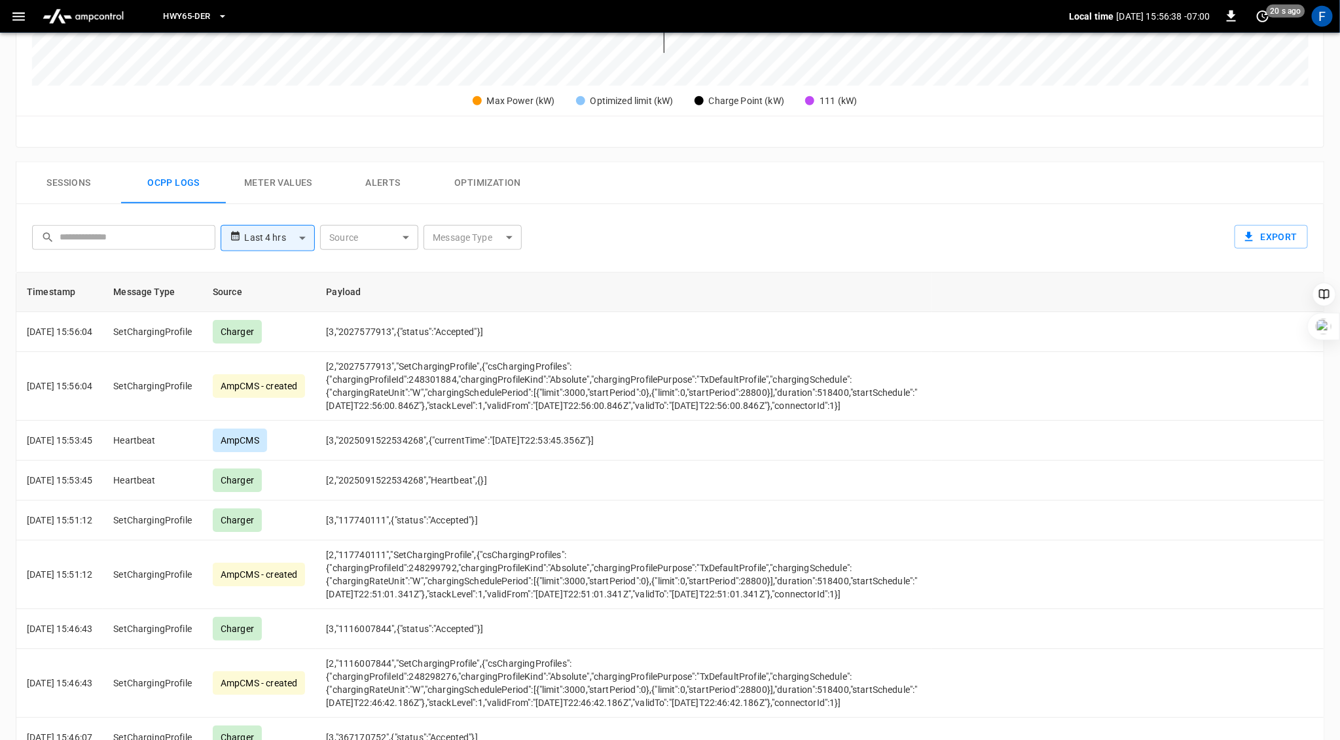
click at [65, 172] on button "Sessions" at bounding box center [68, 183] width 105 height 42
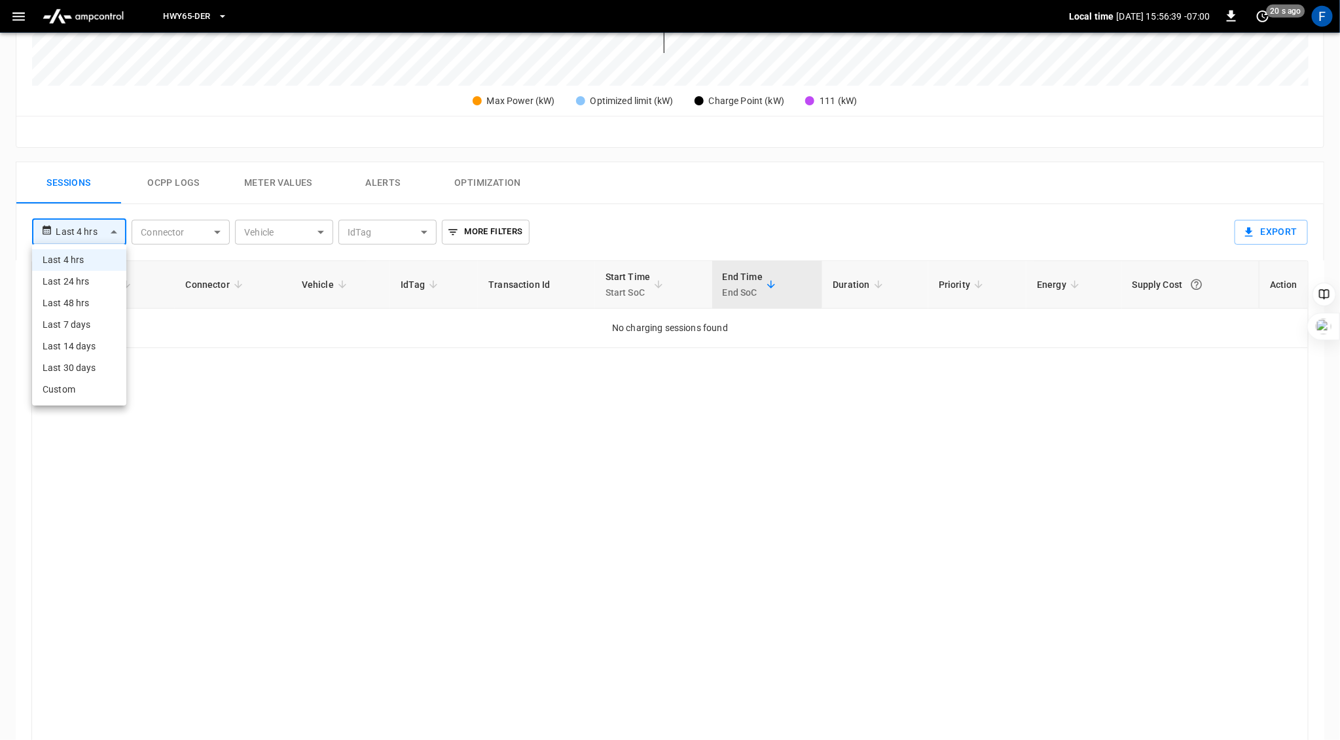
click at [77, 234] on body "**********" at bounding box center [670, 167] width 1340 height 1324
click at [77, 281] on li "Last 24 hrs" at bounding box center [79, 282] width 94 height 22
type input "**********"
click at [110, 228] on body "**********" at bounding box center [670, 167] width 1340 height 1324
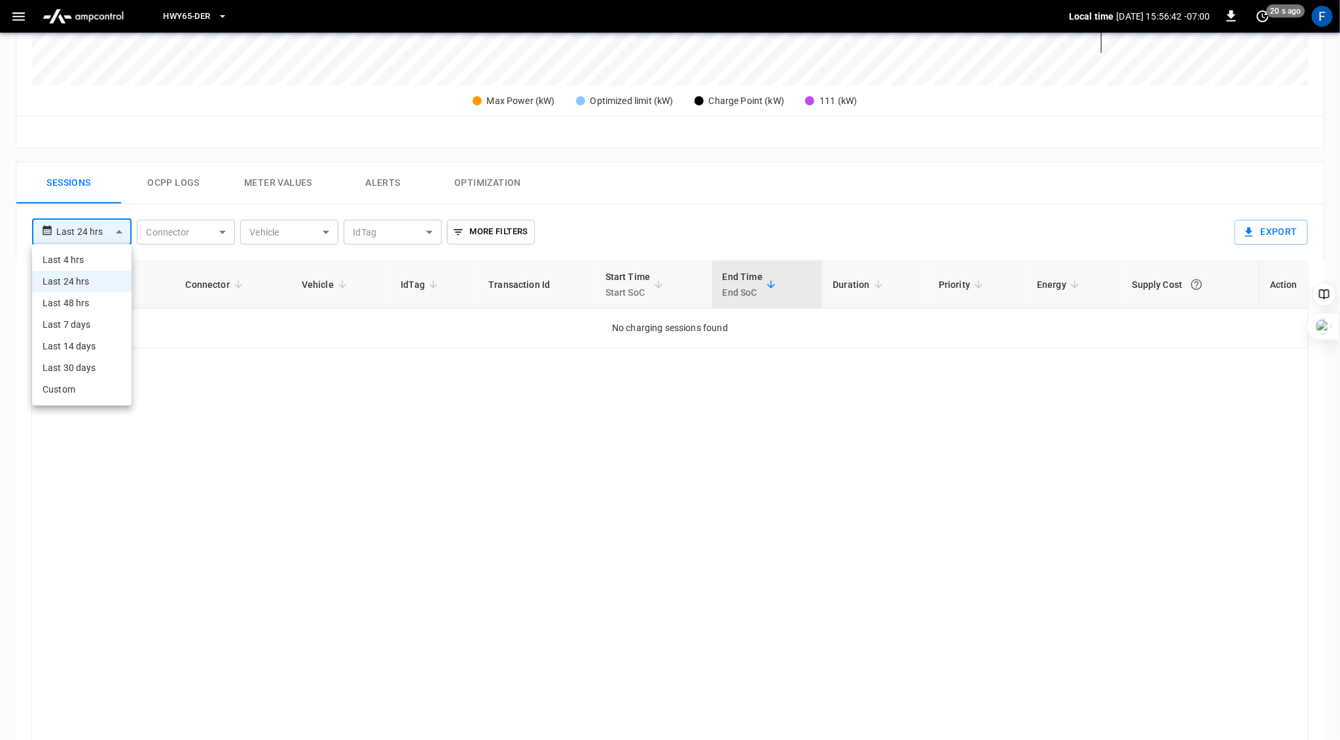
click at [89, 300] on li "Last 48 hrs" at bounding box center [81, 304] width 99 height 22
type input "**********"
click at [110, 228] on body "**********" at bounding box center [670, 167] width 1340 height 1324
click at [82, 322] on li "Last 7 days" at bounding box center [81, 325] width 99 height 22
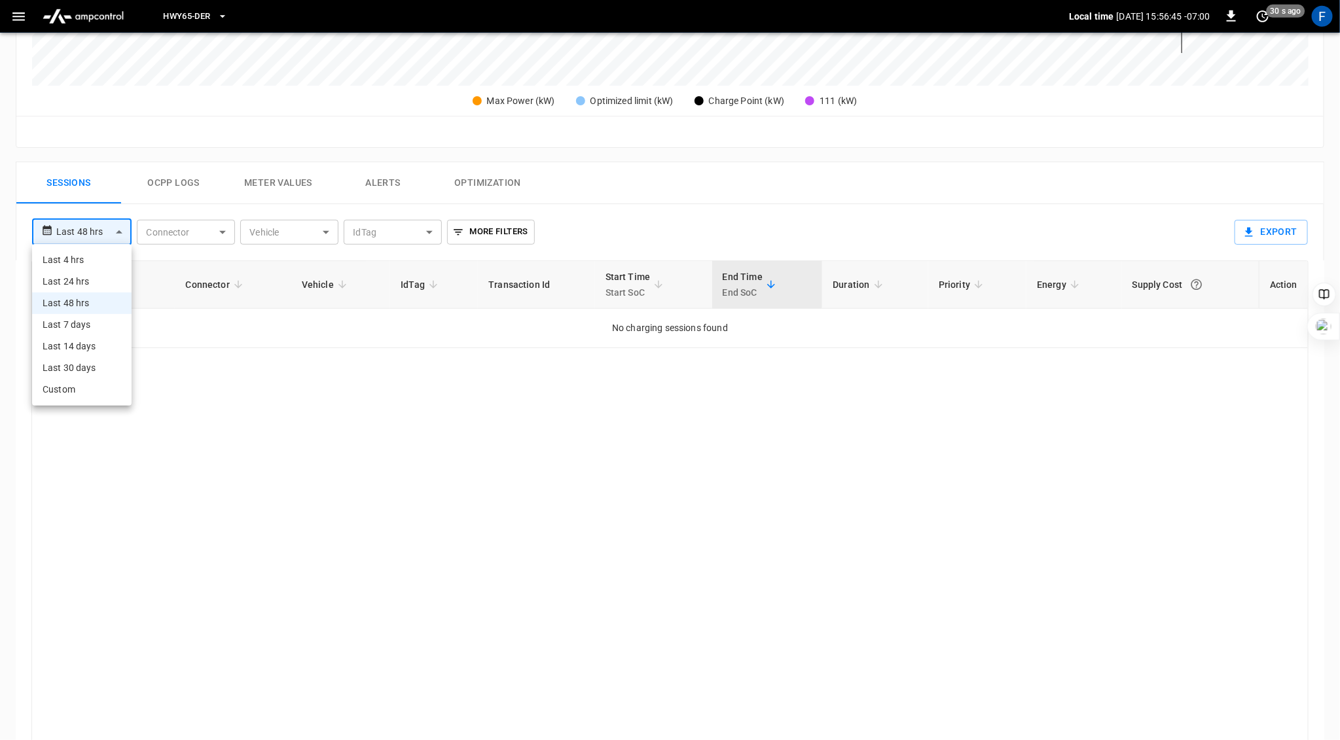
type input "**********"
type input "***"
type input "**********"
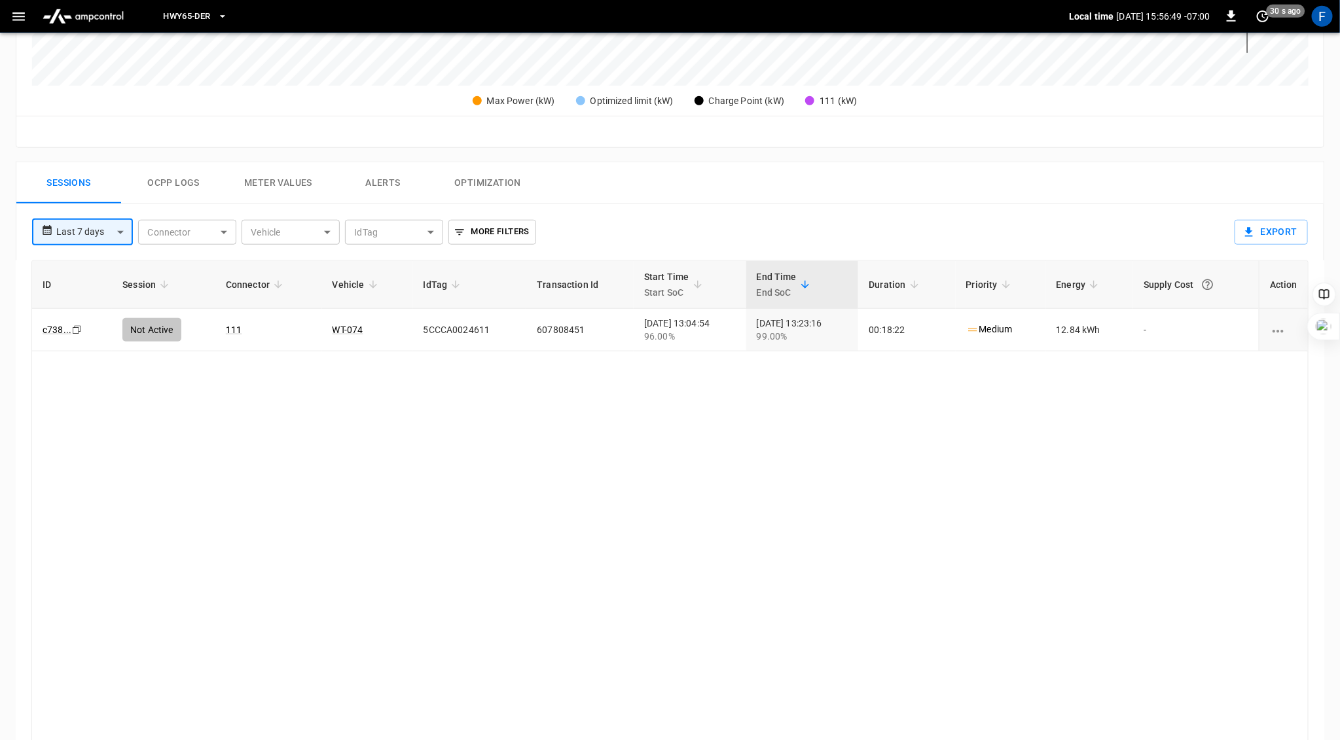
click at [116, 229] on body "**********" at bounding box center [670, 167] width 1340 height 1324
click at [82, 346] on li "Last 14 days" at bounding box center [82, 347] width 100 height 22
type input "**********"
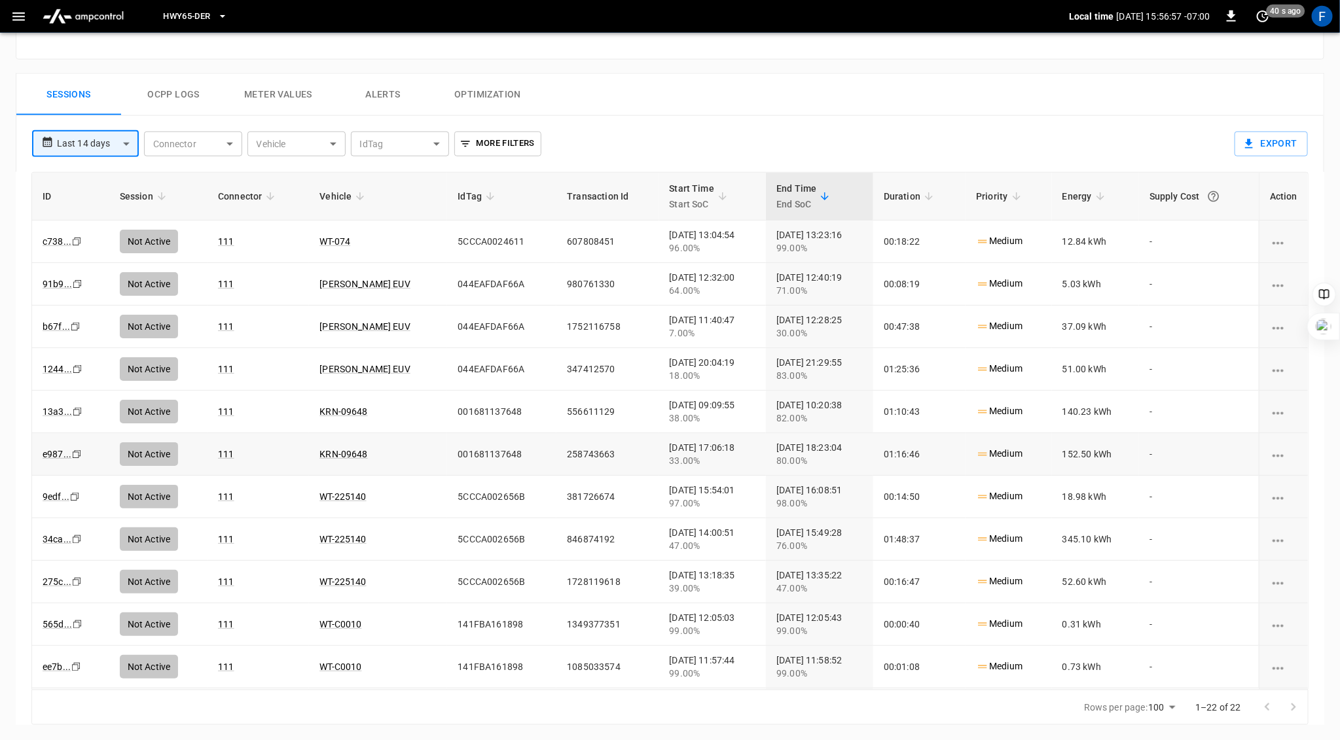
scroll to position [0, 0]
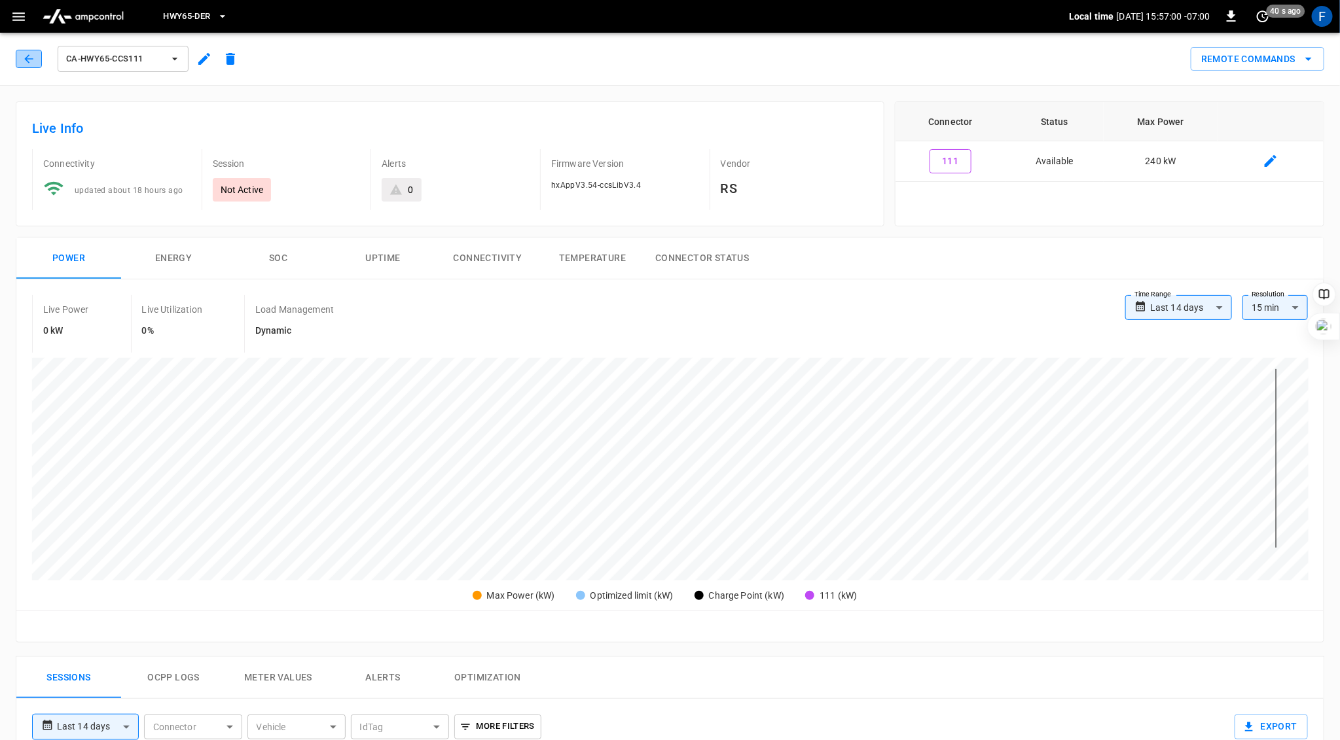
click at [24, 56] on icon "button" at bounding box center [28, 58] width 13 height 13
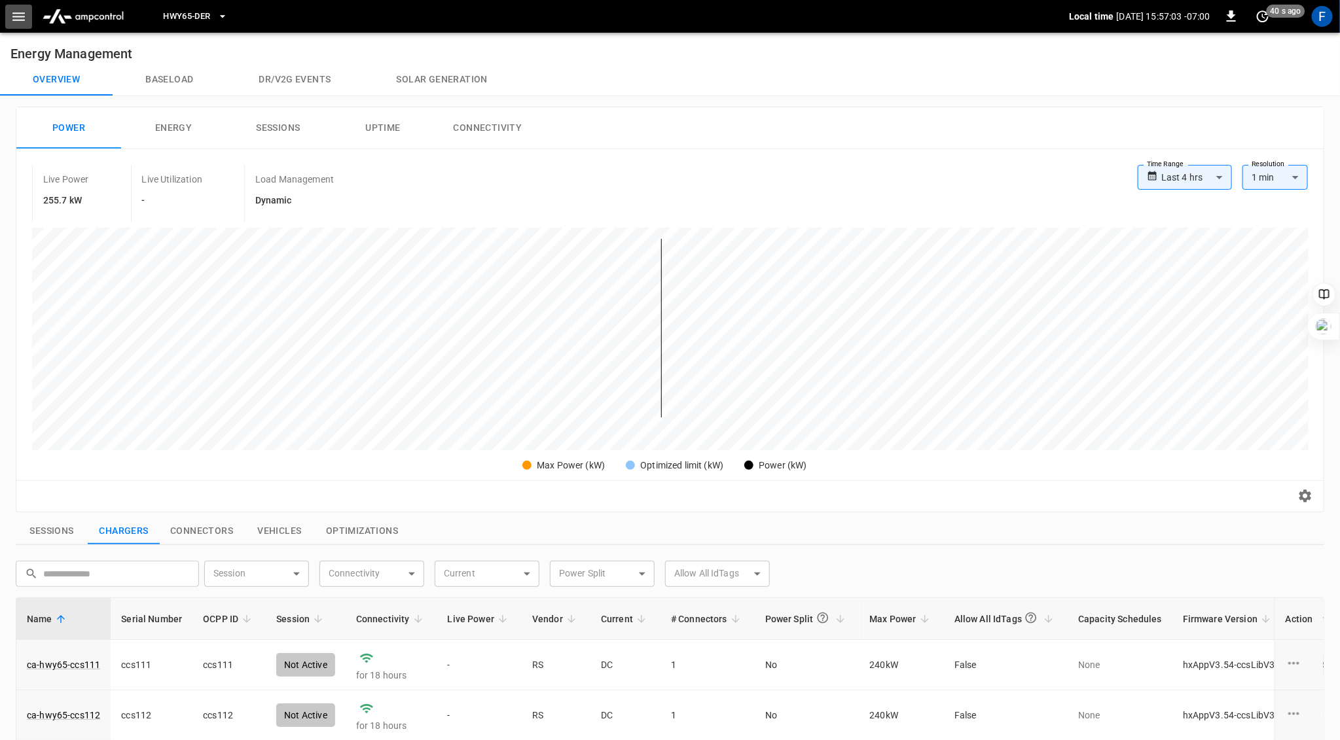
click at [21, 22] on icon "button" at bounding box center [18, 17] width 16 height 16
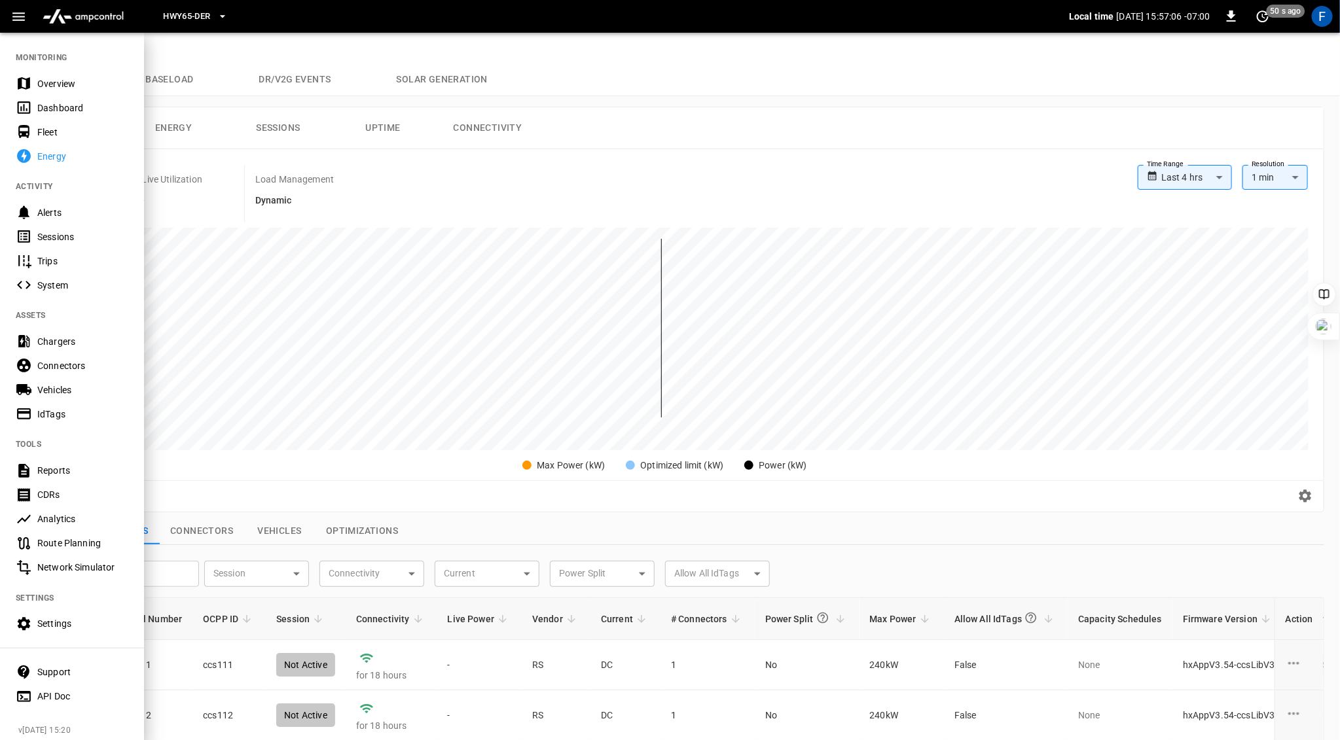
click at [274, 240] on div at bounding box center [670, 370] width 1340 height 740
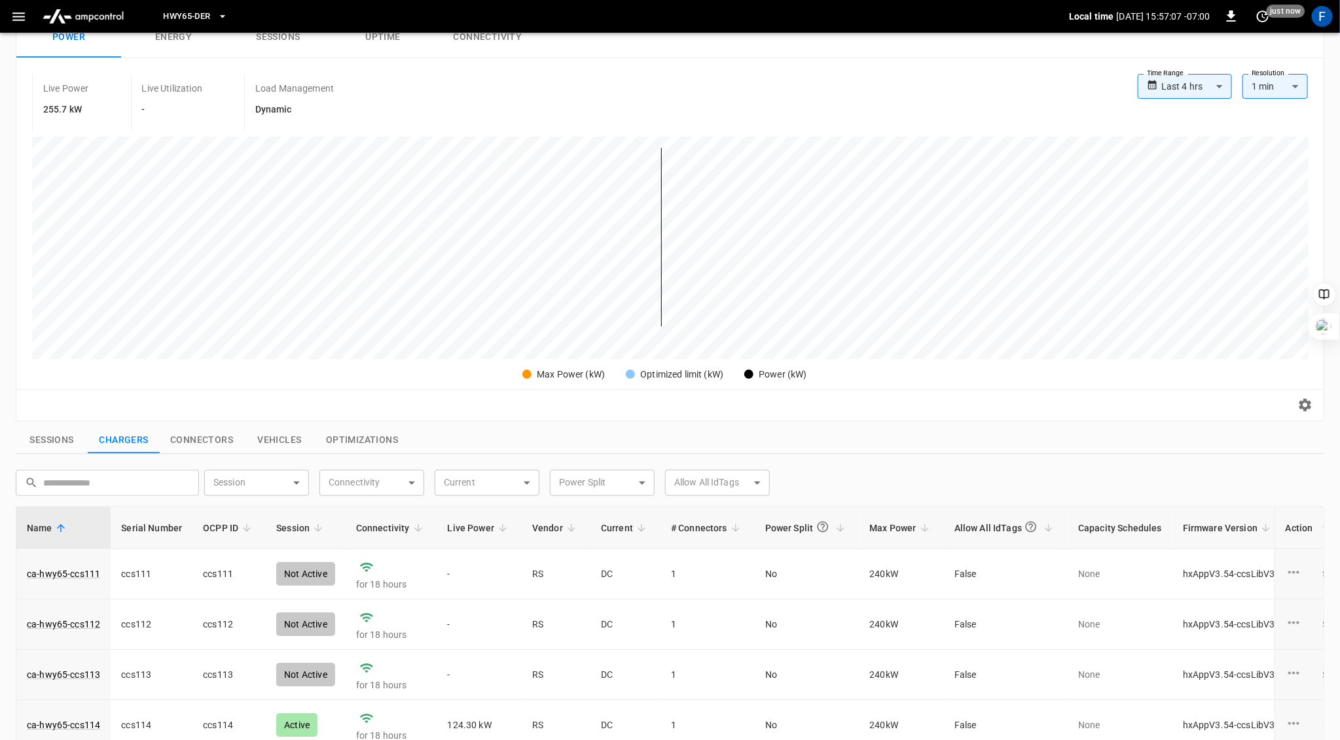
scroll to position [280, 0]
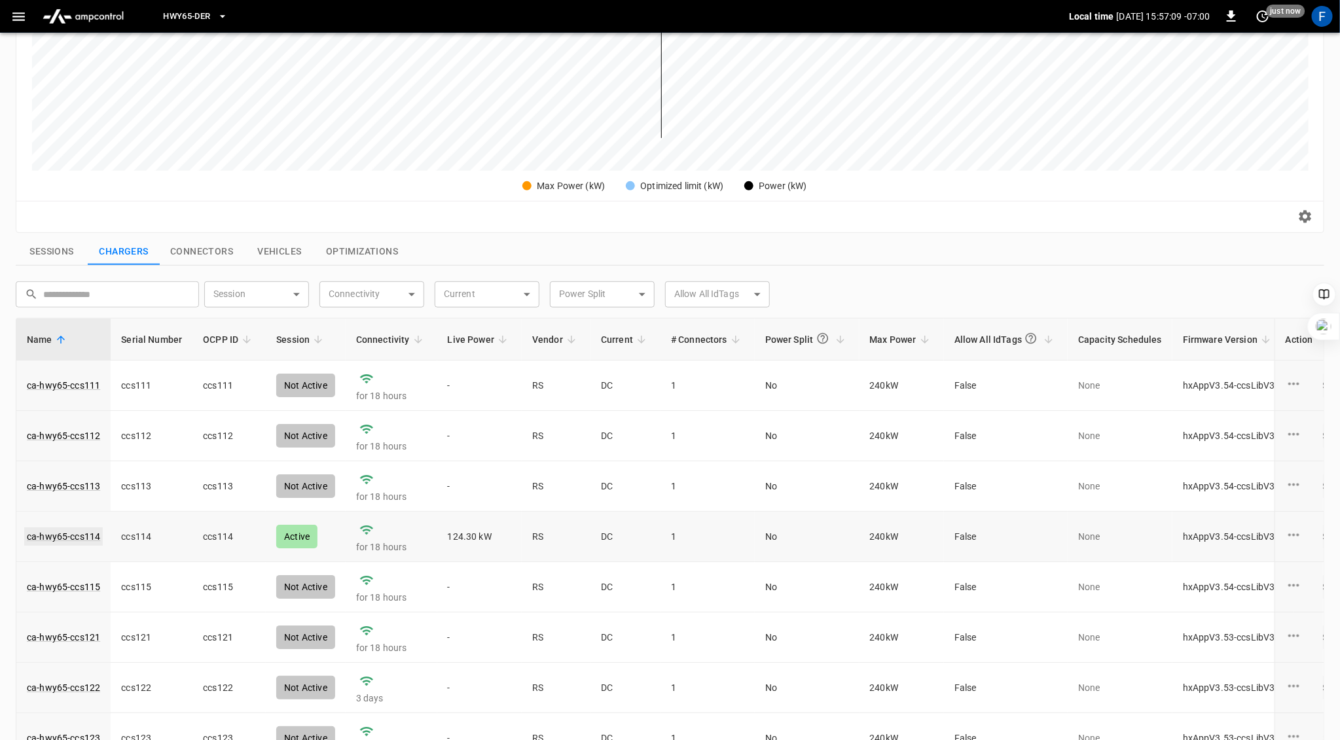
click at [67, 530] on link "ca-hwy65-ccs114" at bounding box center [63, 537] width 79 height 18
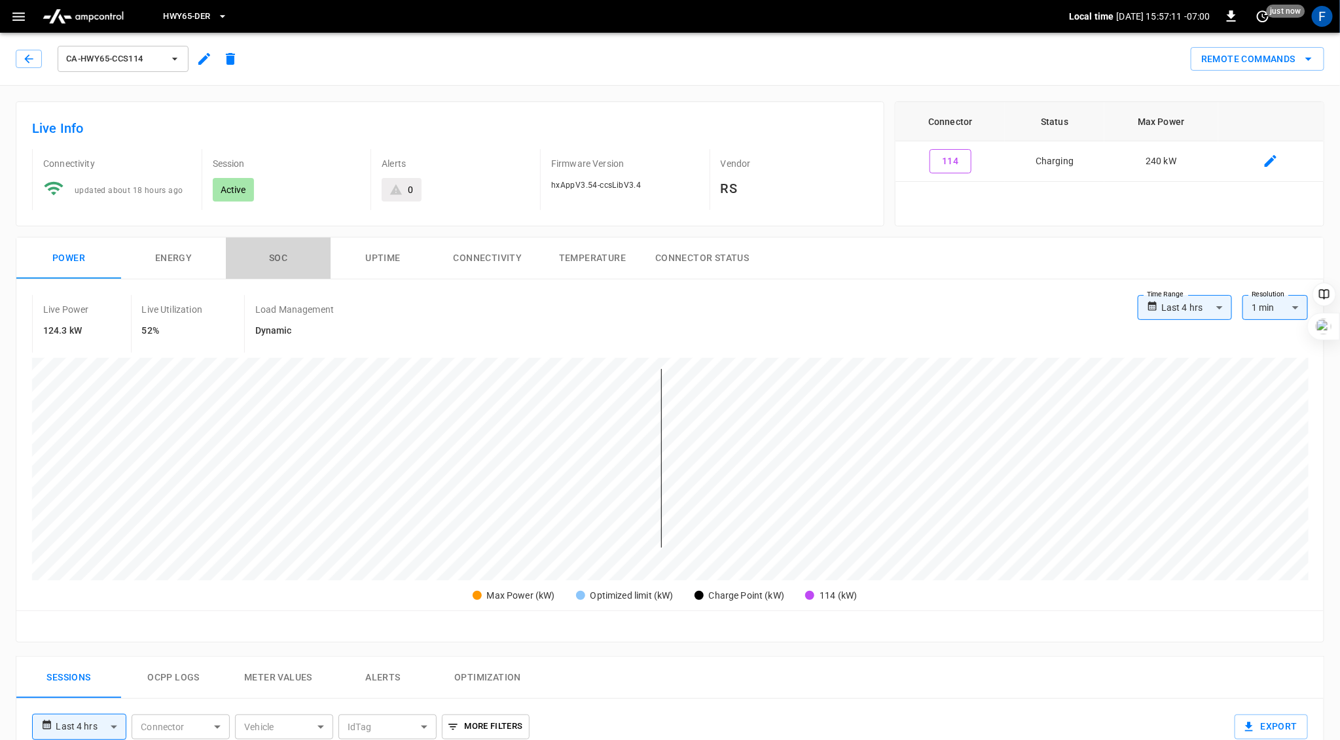
click at [270, 257] on button "SOC" at bounding box center [278, 259] width 105 height 42
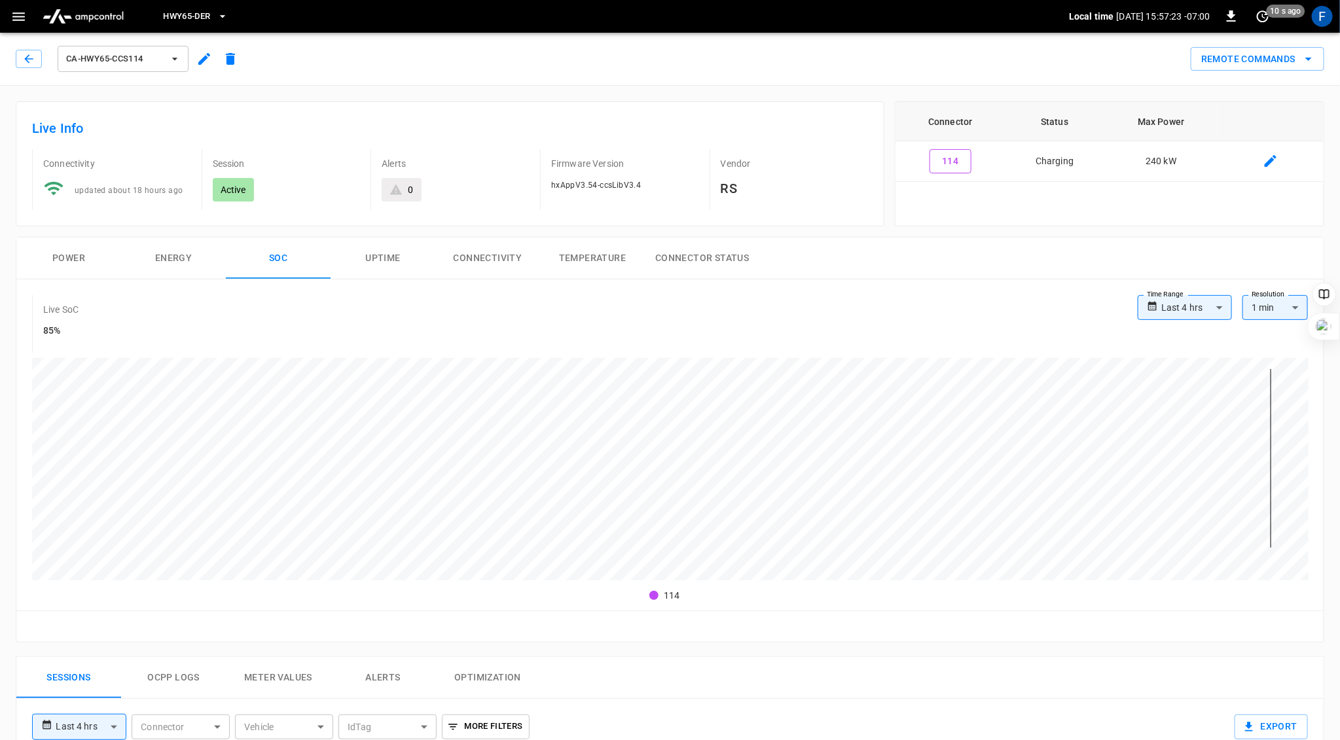
click at [69, 253] on button "Power" at bounding box center [68, 259] width 105 height 42
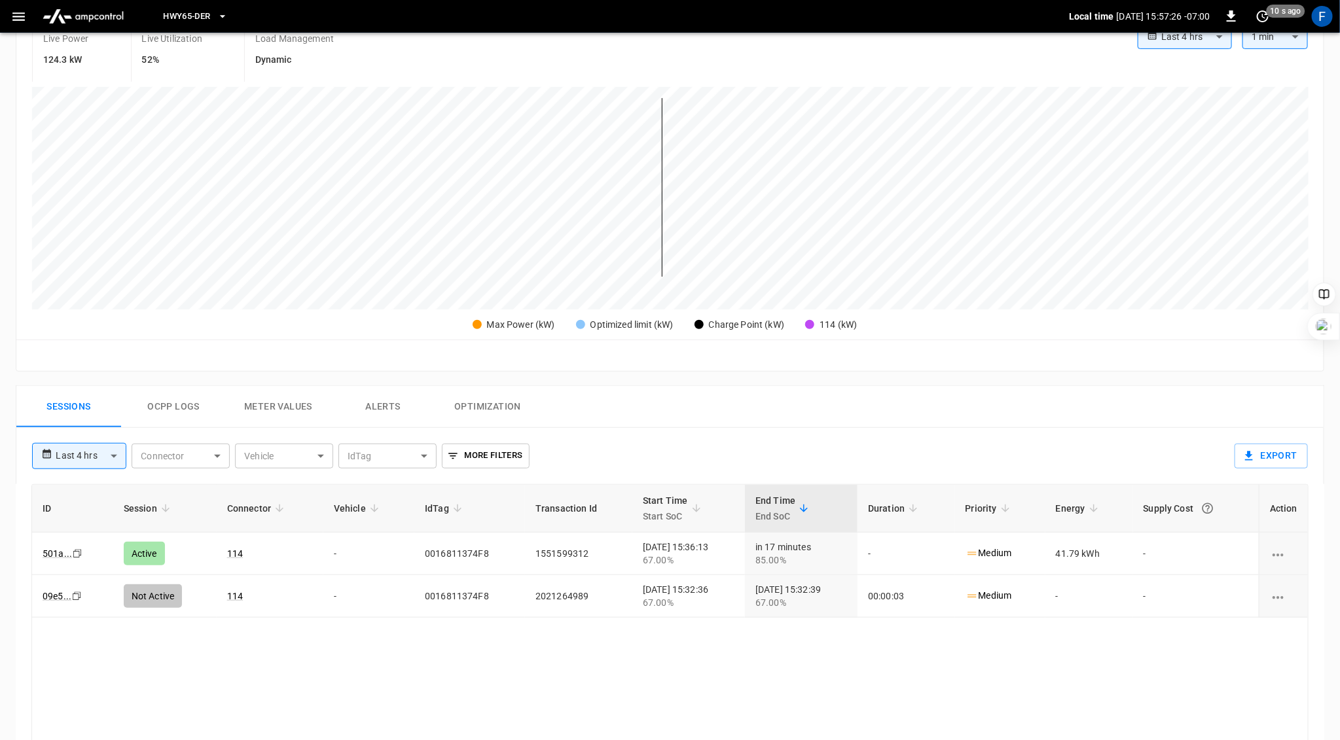
scroll to position [334, 0]
